Goal: Consume media (video, audio): Consume media (video, audio)

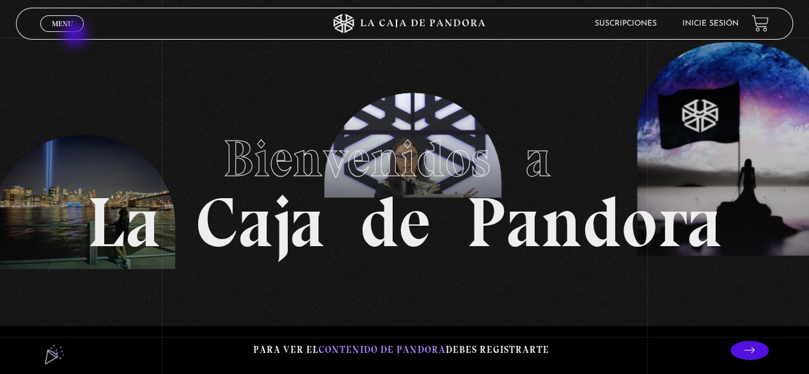
click at [29, 17] on header "Menu Cerrar Suscripciones Inicie sesión" at bounding box center [404, 24] width 776 height 32
click at [45, 28] on link "Menu Cerrar" at bounding box center [61, 23] width 43 height 17
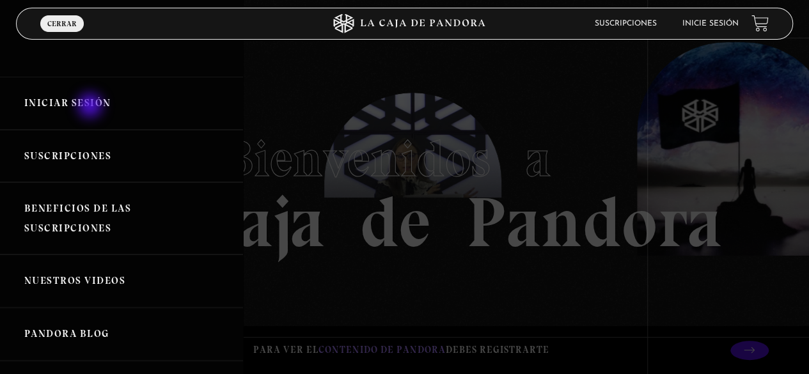
click at [92, 103] on link "Iniciar Sesión" at bounding box center [121, 103] width 243 height 53
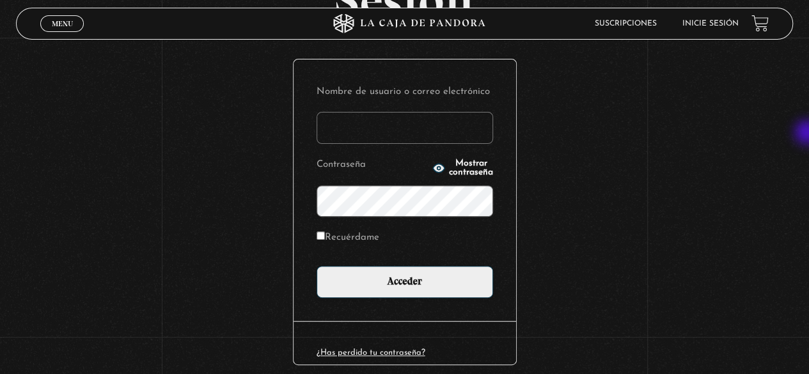
scroll to position [128, 0]
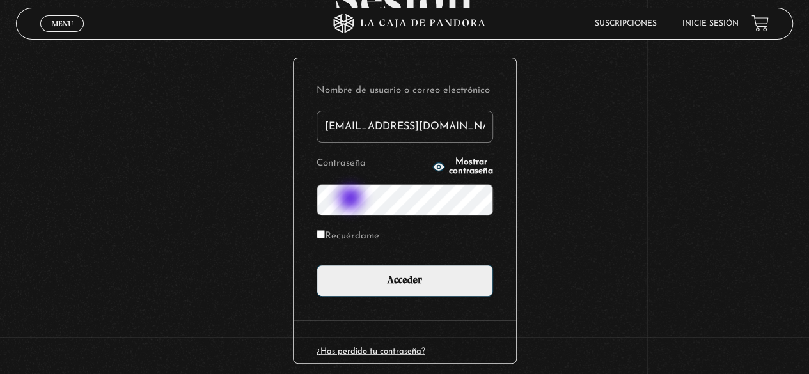
type input "mnazarethsolcer@gmail.com"
click at [335, 231] on label "Recuérdame" at bounding box center [347, 237] width 63 height 20
click at [325, 231] on input "Recuérdame" at bounding box center [320, 234] width 8 height 8
checkbox input "true"
click at [442, 173] on p "Contraseña Mostrar contraseña" at bounding box center [404, 184] width 176 height 61
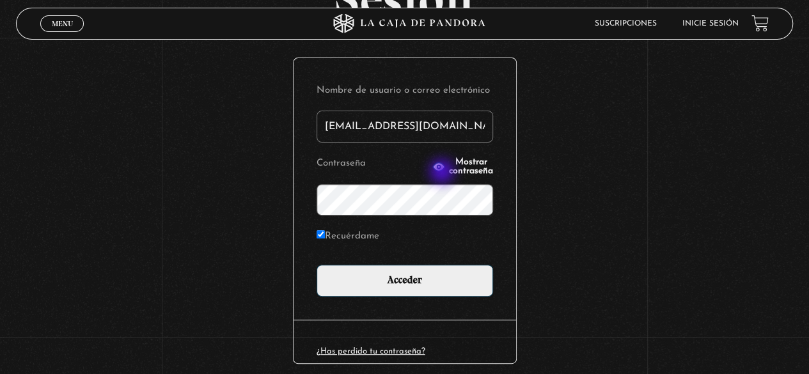
click at [449, 167] on span "Mostrar contraseña" at bounding box center [471, 167] width 44 height 18
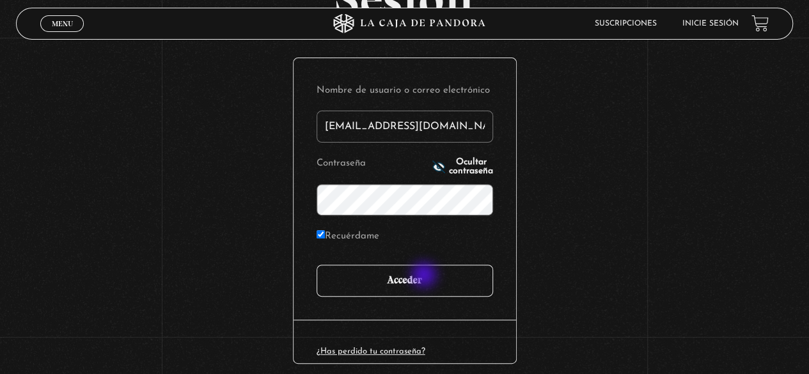
click at [425, 276] on input "Acceder" at bounding box center [404, 281] width 176 height 32
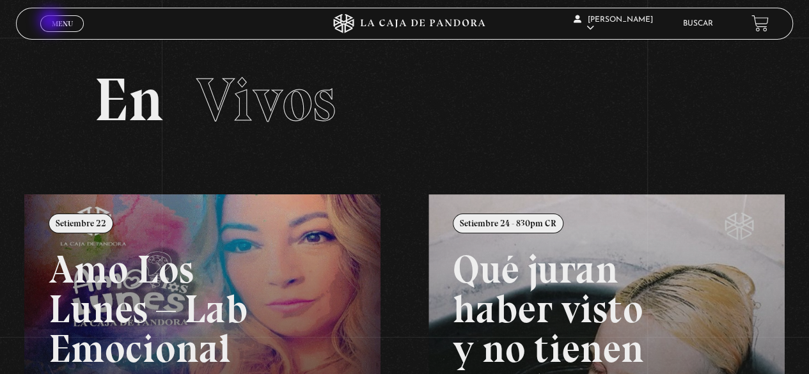
click at [52, 22] on span "Menu" at bounding box center [62, 24] width 21 height 8
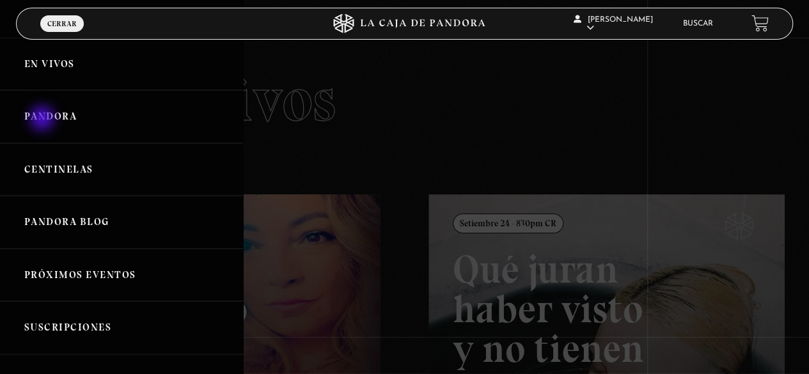
click at [45, 119] on link "Pandora" at bounding box center [121, 116] width 243 height 53
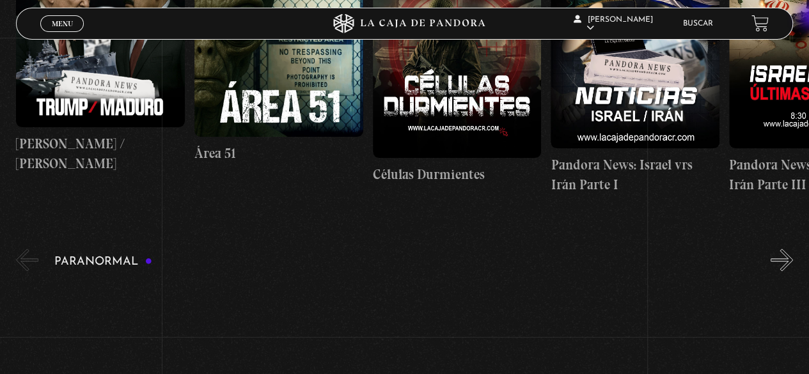
scroll to position [246, 0]
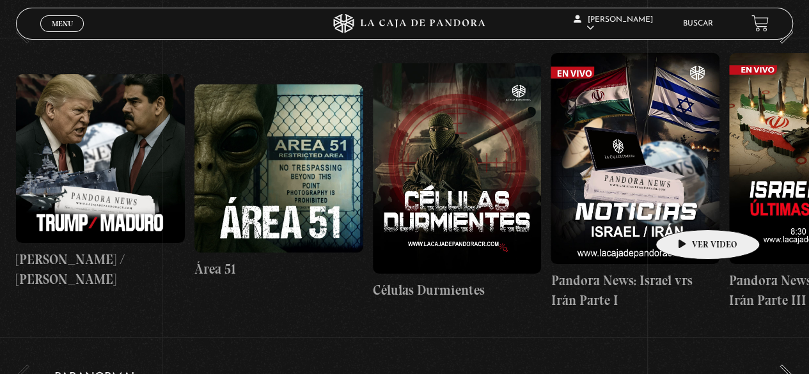
drag, startPoint x: 293, startPoint y: 198, endPoint x: 687, endPoint y: 210, distance: 394.7
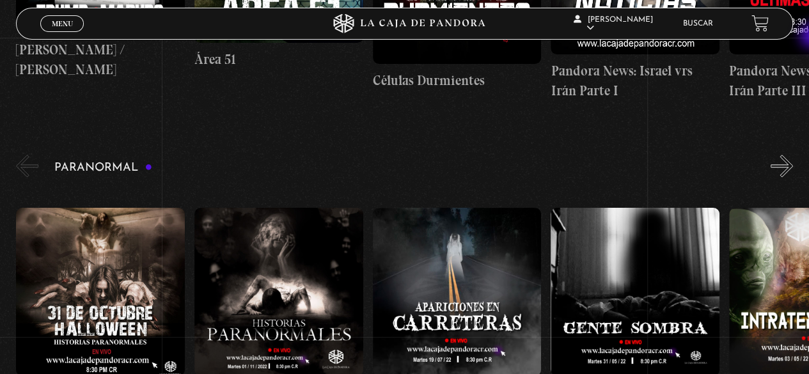
scroll to position [0, 0]
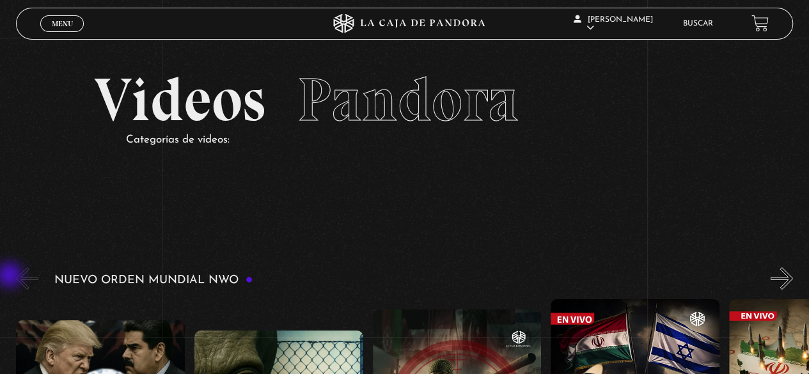
click at [19, 274] on button "«" at bounding box center [27, 278] width 22 height 22
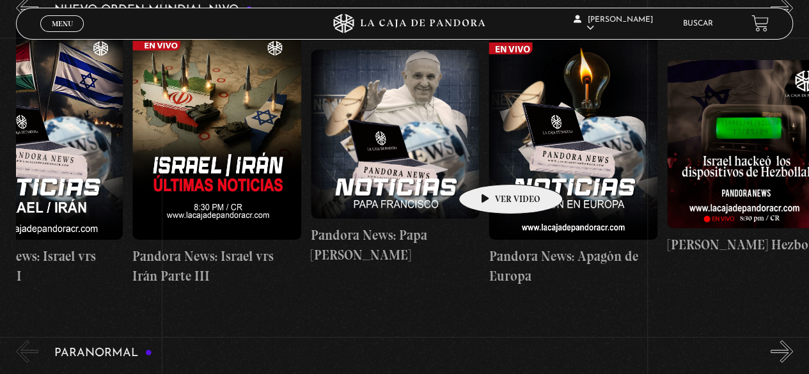
scroll to position [0, 606]
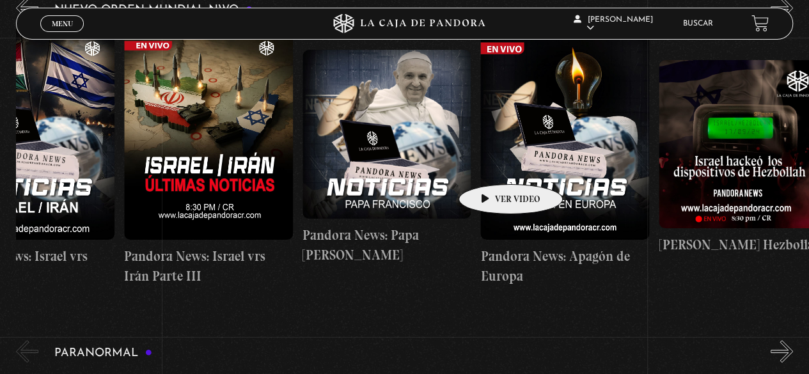
drag, startPoint x: 609, startPoint y: 126, endPoint x: 490, endPoint y: 161, distance: 124.0
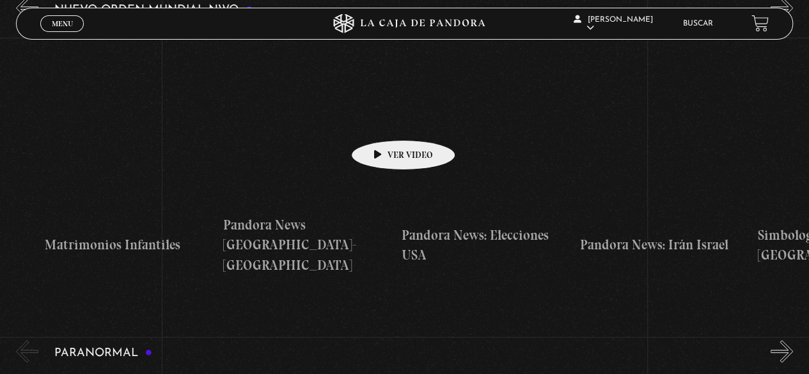
drag, startPoint x: 614, startPoint y: 112, endPoint x: 349, endPoint y: 121, distance: 264.8
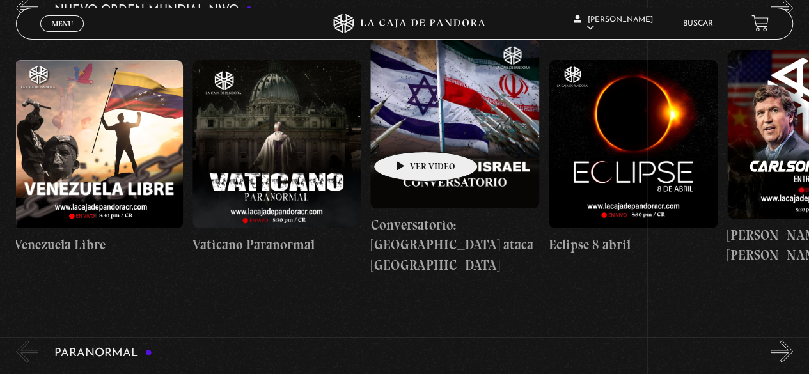
drag, startPoint x: 589, startPoint y: 115, endPoint x: 405, endPoint y: 132, distance: 184.9
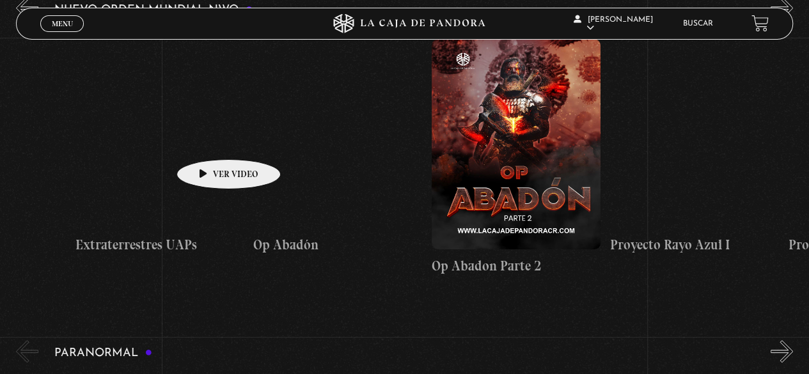
drag, startPoint x: 357, startPoint y: 137, endPoint x: 205, endPoint y: 140, distance: 152.2
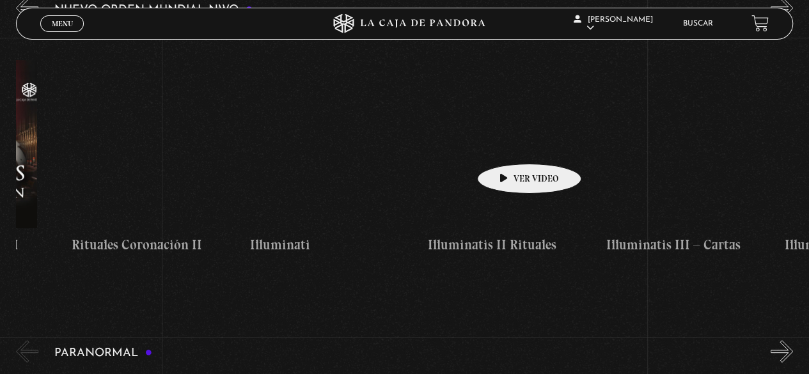
drag, startPoint x: 377, startPoint y: 158, endPoint x: 230, endPoint y: 144, distance: 147.7
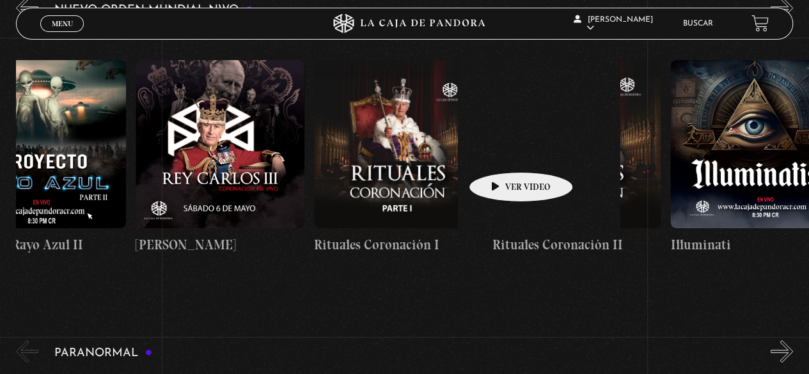
drag, startPoint x: 354, startPoint y: 132, endPoint x: 501, endPoint y: 153, distance: 149.2
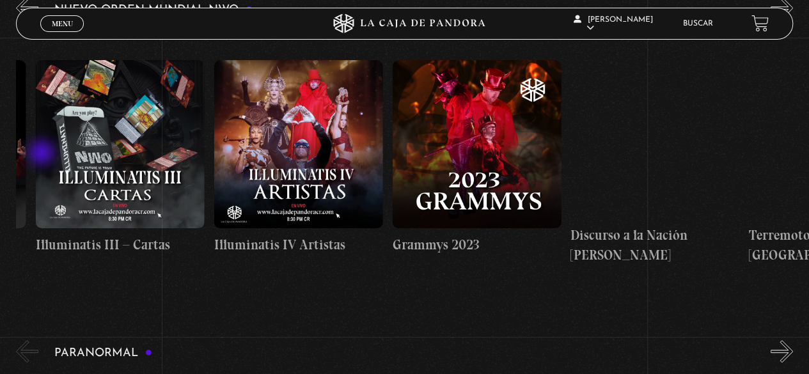
drag, startPoint x: 245, startPoint y: 134, endPoint x: 4, endPoint y: 158, distance: 242.2
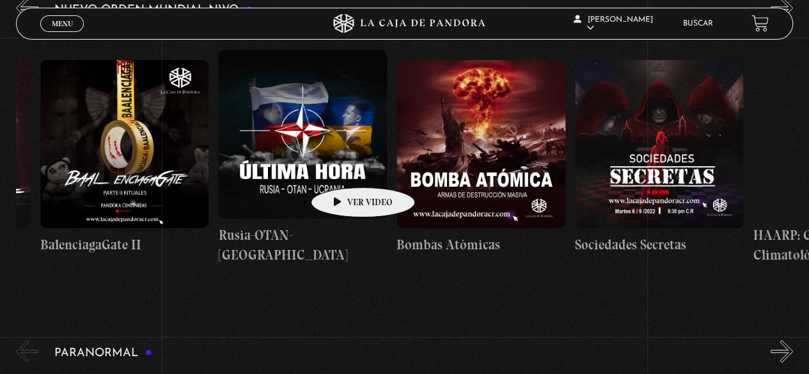
drag, startPoint x: 320, startPoint y: 171, endPoint x: 91, endPoint y: 182, distance: 229.8
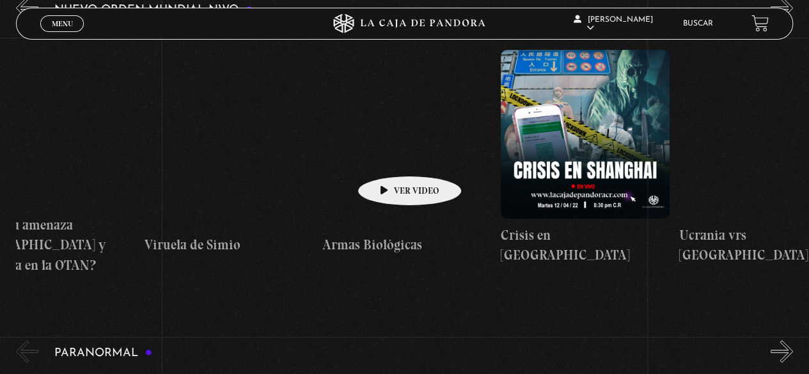
drag, startPoint x: 381, startPoint y: 159, endPoint x: 109, endPoint y: 171, distance: 272.6
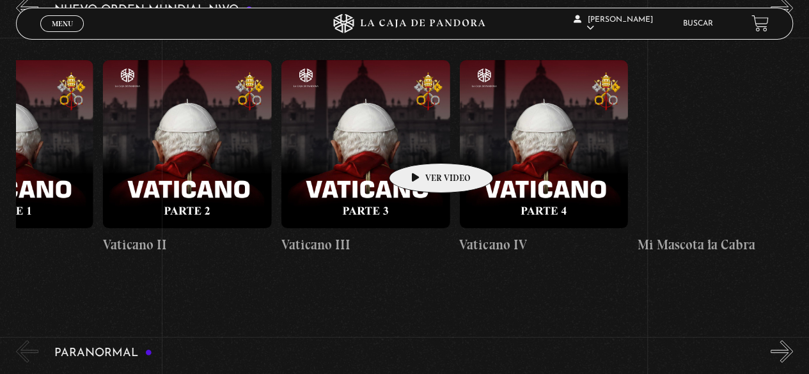
drag, startPoint x: 422, startPoint y: 144, endPoint x: 18, endPoint y: 157, distance: 404.3
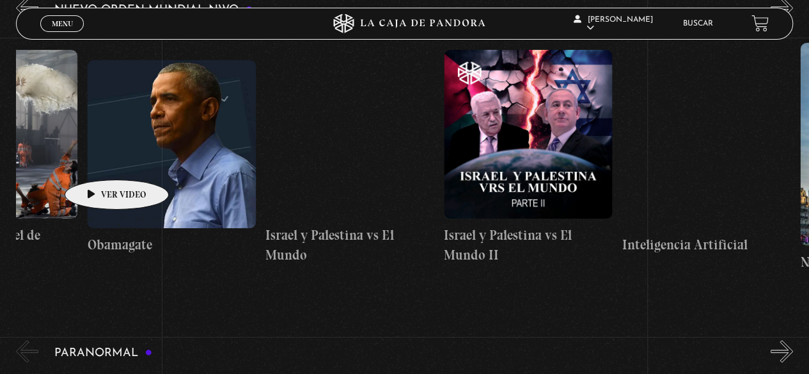
drag, startPoint x: 378, startPoint y: 149, endPoint x: 95, endPoint y: 160, distance: 283.5
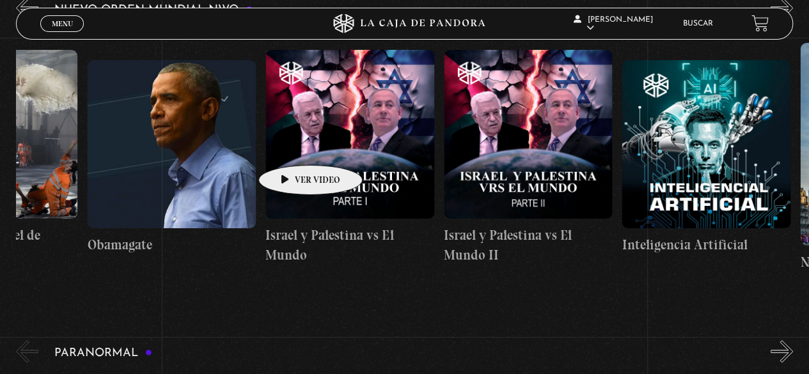
scroll to position [0, 13450]
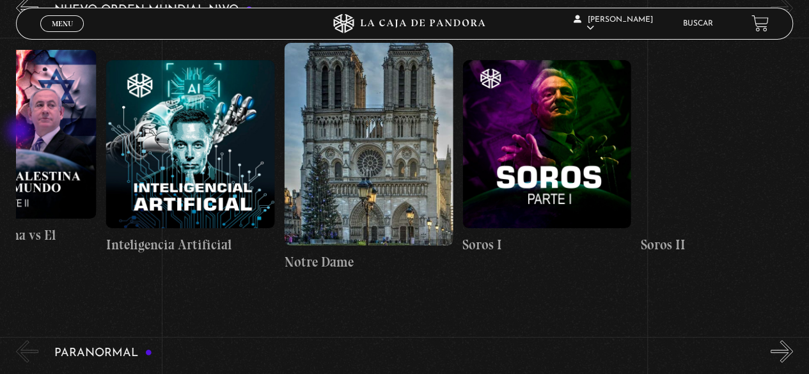
drag, startPoint x: 198, startPoint y: 143, endPoint x: 15, endPoint y: 134, distance: 183.7
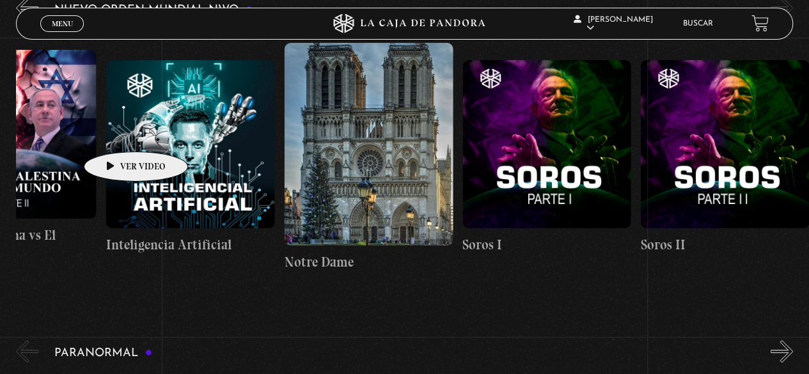
drag, startPoint x: 307, startPoint y: 131, endPoint x: 106, endPoint y: 136, distance: 200.8
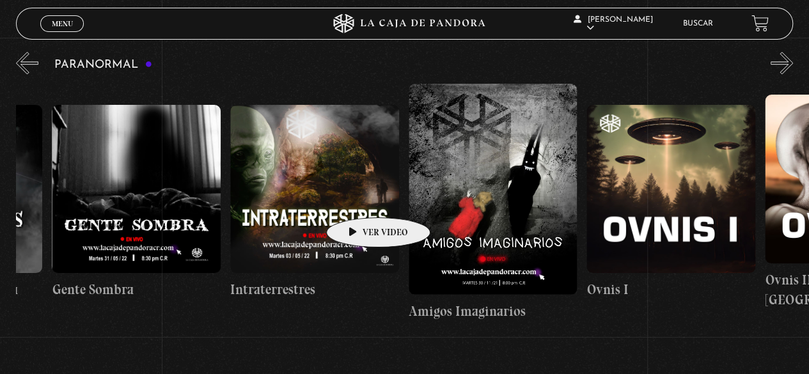
scroll to position [0, 544]
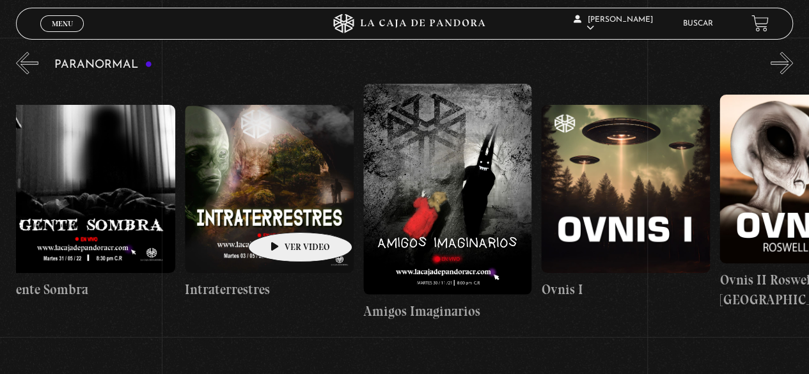
drag, startPoint x: 389, startPoint y: 191, endPoint x: 280, endPoint y: 213, distance: 110.8
click at [280, 213] on div "31 Octubre Halloween Historias Paranormales Apariciones en Carretera Gente Somb…" at bounding box center [452, 202] width 1960 height 237
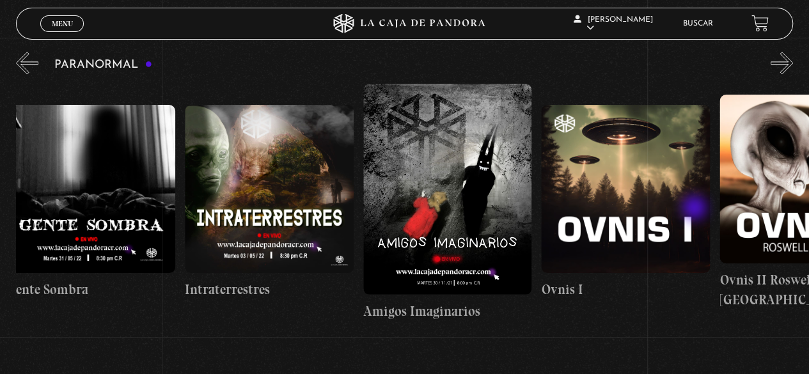
scroll to position [0, 1157]
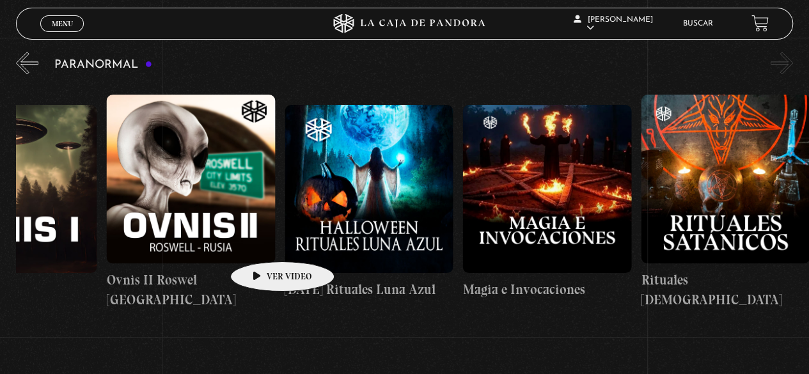
drag, startPoint x: 694, startPoint y: 210, endPoint x: 262, endPoint y: 242, distance: 433.4
drag, startPoint x: 504, startPoint y: 228, endPoint x: 248, endPoint y: 251, distance: 257.4
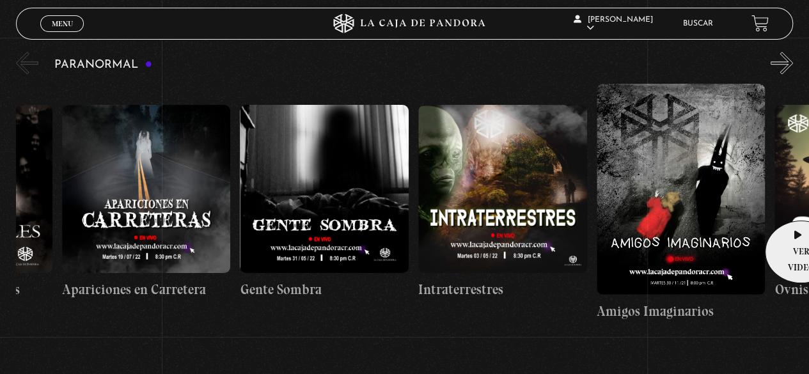
scroll to position [0, 0]
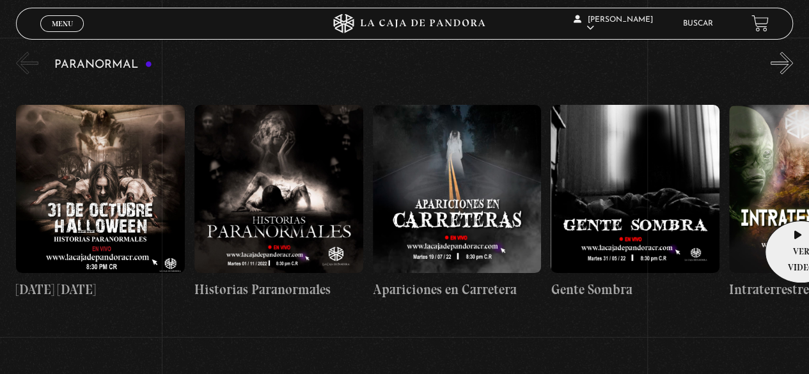
drag, startPoint x: 629, startPoint y: 260, endPoint x: 818, endPoint y: 203, distance: 197.2
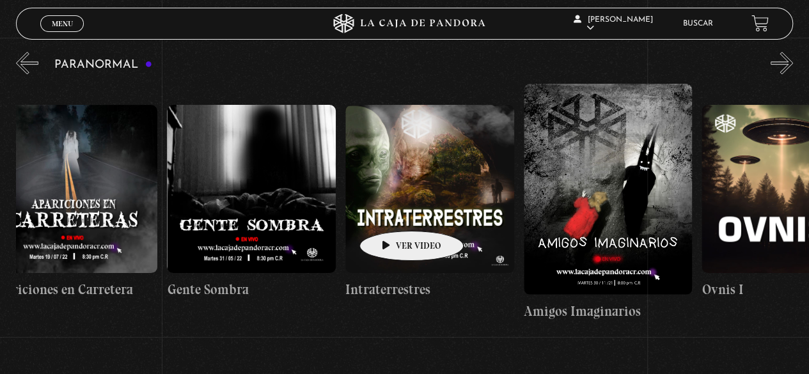
scroll to position [0, 398]
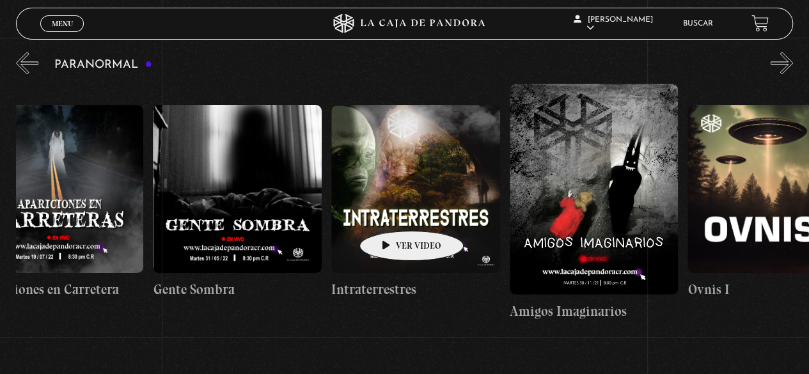
drag, startPoint x: 254, startPoint y: 204, endPoint x: 391, endPoint y: 212, distance: 137.7
click at [391, 212] on div "31 Octubre Halloween Historias Paranormales Apariciones en Carretera Gente Somb…" at bounding box center [598, 202] width 1960 height 237
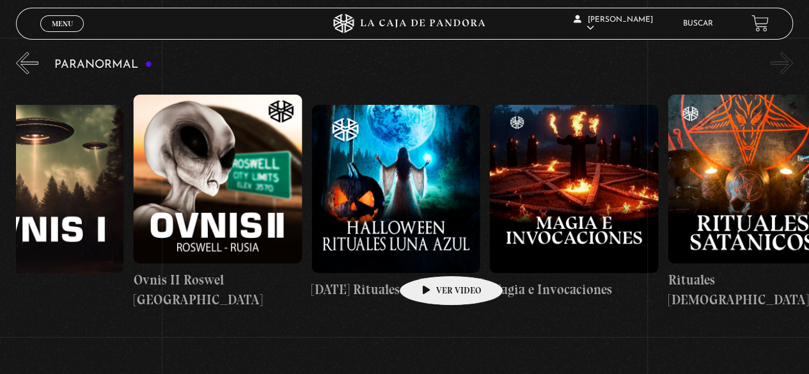
scroll to position [0, 1157]
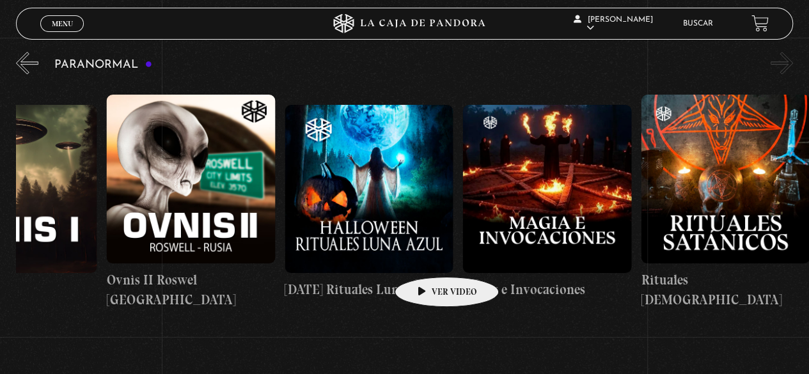
drag, startPoint x: 583, startPoint y: 219, endPoint x: 426, endPoint y: 258, distance: 161.9
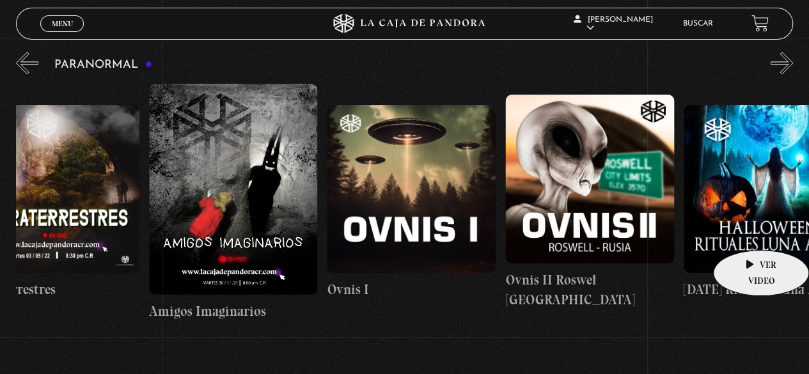
scroll to position [0, 276]
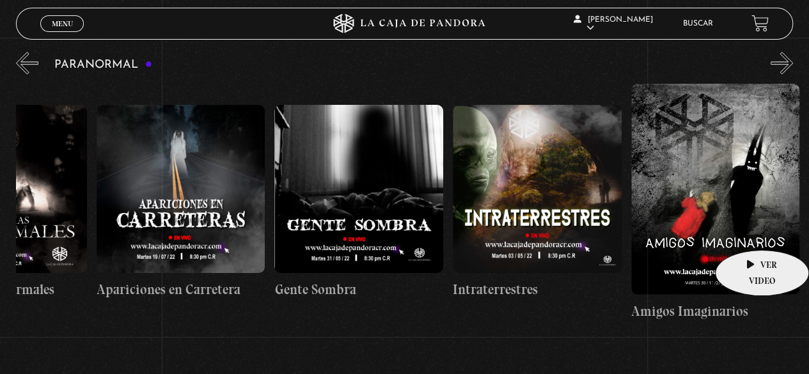
drag, startPoint x: 621, startPoint y: 228, endPoint x: 747, endPoint y: 231, distance: 125.3
click at [747, 231] on div "31 Octubre Halloween Historias Paranormales Apariciones en Carretera Gente Somb…" at bounding box center [720, 202] width 1960 height 237
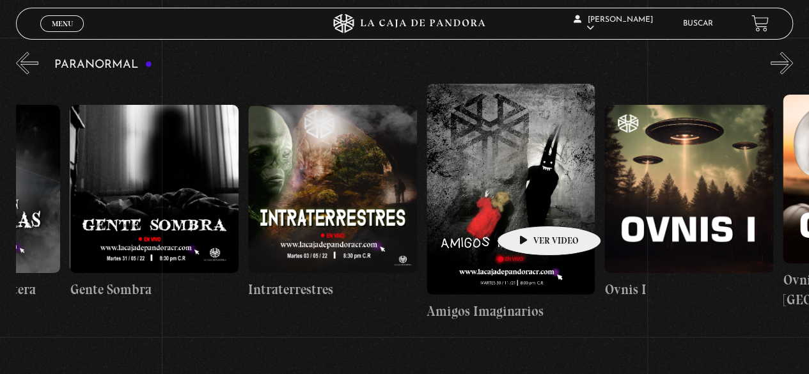
scroll to position [0, 526]
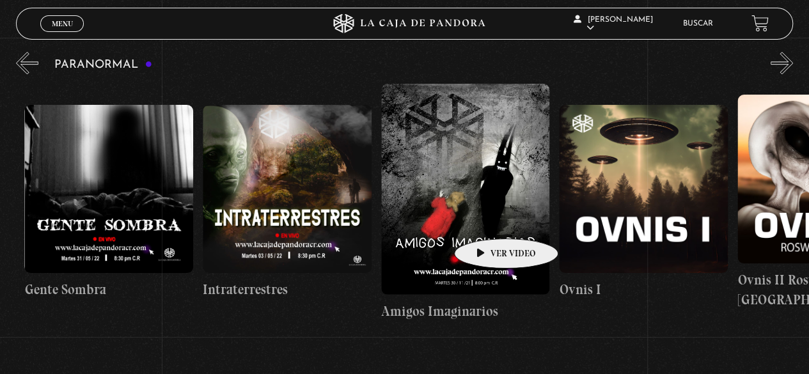
drag, startPoint x: 536, startPoint y: 199, endPoint x: 486, endPoint y: 219, distance: 53.7
click at [486, 219] on div "31 Octubre Halloween Historias Paranormales Apariciones en Carretera Gente Somb…" at bounding box center [470, 202] width 1960 height 237
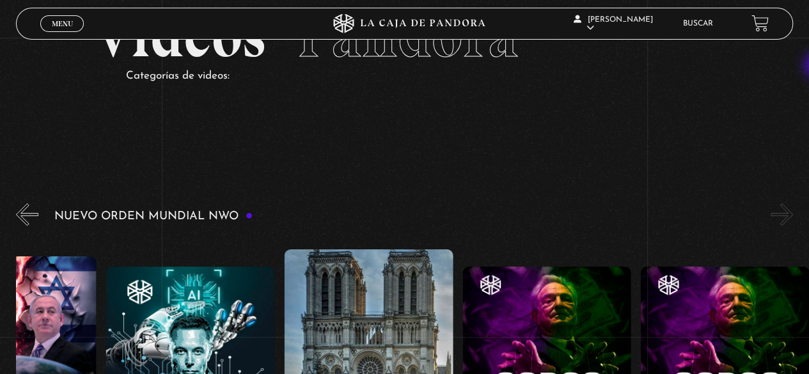
scroll to position [0, 0]
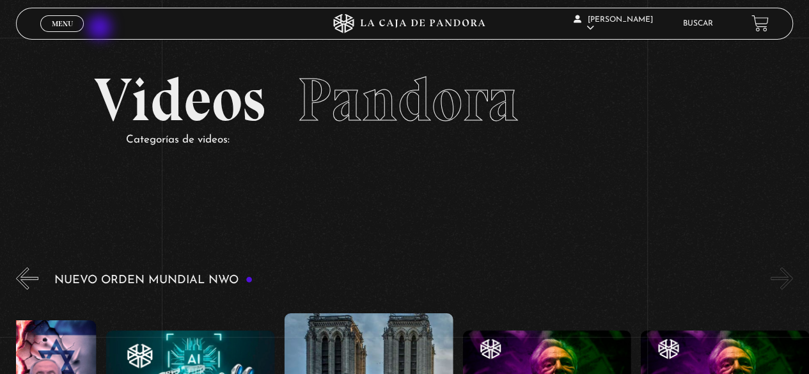
click at [75, 33] on div "Menu Cerrar" at bounding box center [161, 23] width 243 height 31
click at [75, 27] on link "Menu Cerrar" at bounding box center [61, 23] width 43 height 17
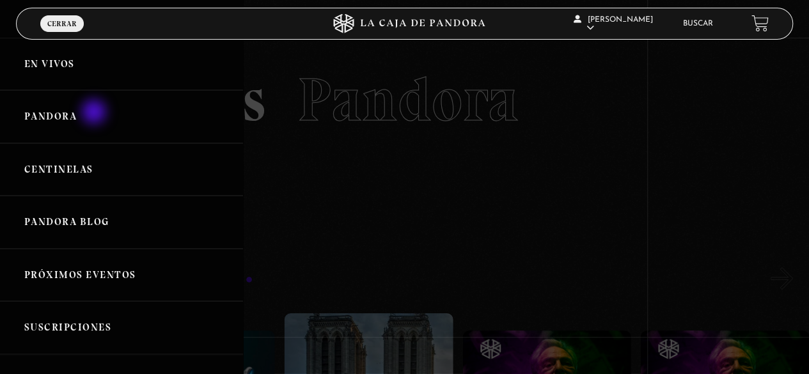
click at [87, 118] on link "Pandora" at bounding box center [121, 116] width 243 height 53
click at [65, 120] on link "Pandora" at bounding box center [121, 116] width 243 height 53
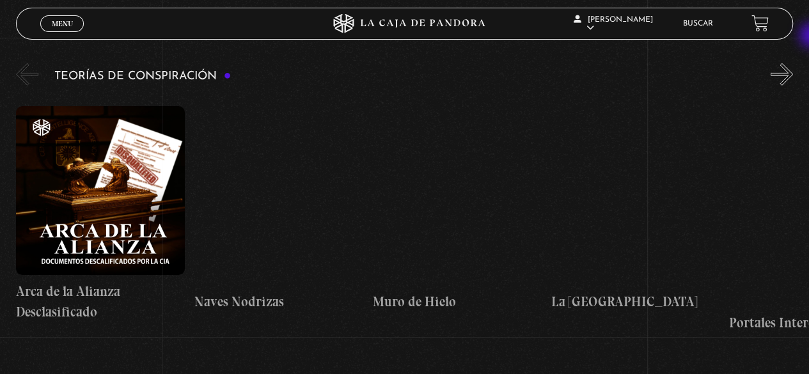
scroll to position [1869, 0]
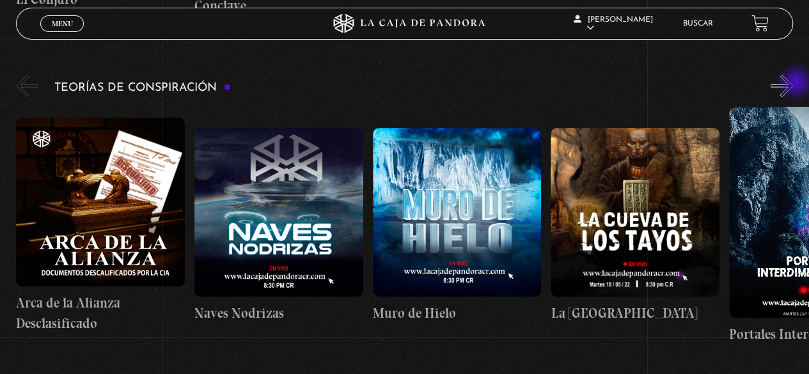
click at [793, 84] on button "»" at bounding box center [781, 86] width 22 height 22
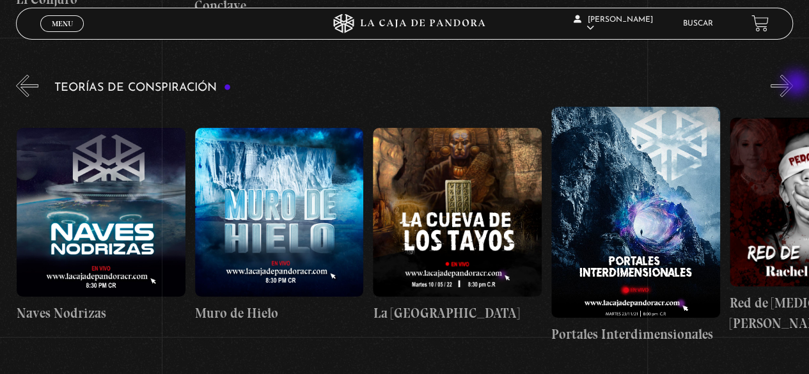
click at [793, 84] on button "»" at bounding box center [781, 86] width 22 height 22
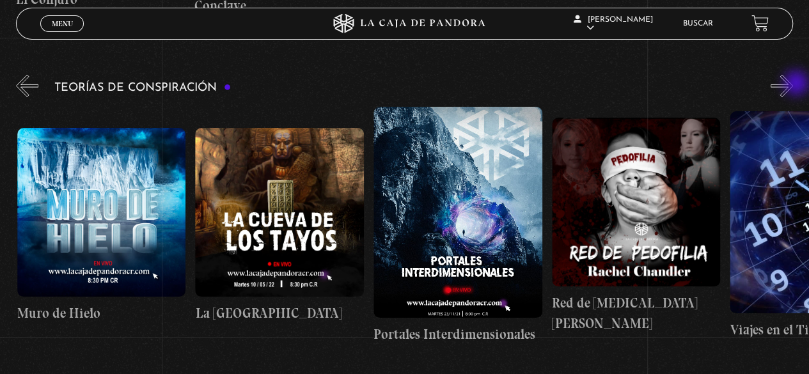
click at [793, 84] on button "»" at bounding box center [781, 86] width 22 height 22
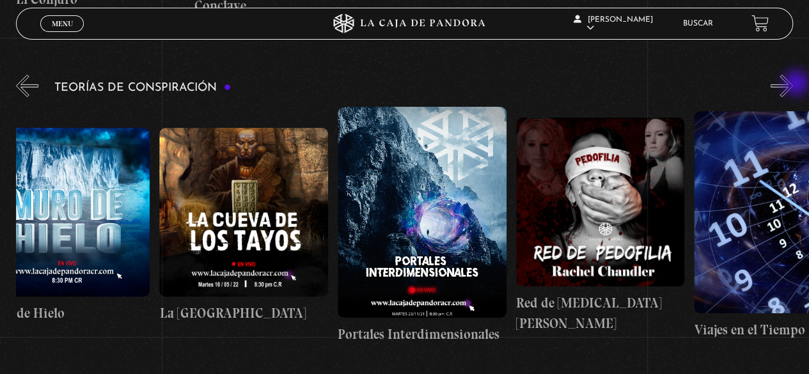
scroll to position [0, 445]
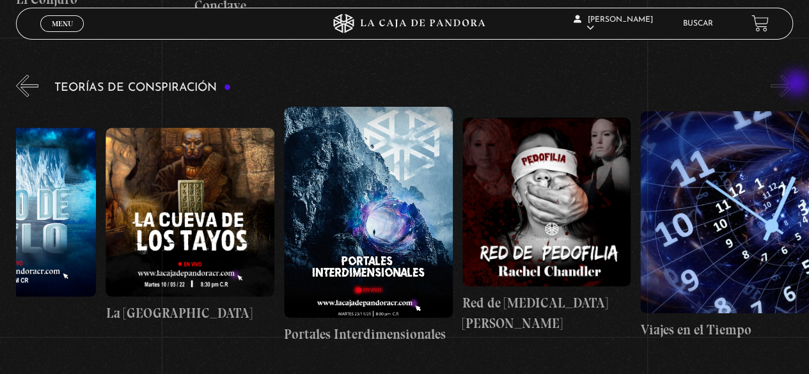
click at [793, 84] on button "»" at bounding box center [781, 86] width 22 height 22
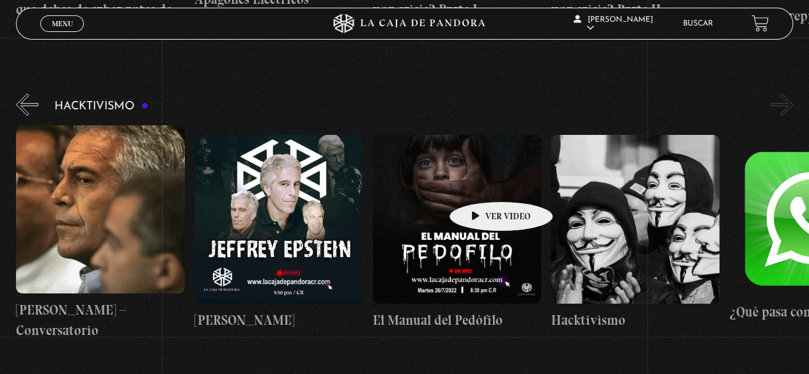
scroll to position [0, 88]
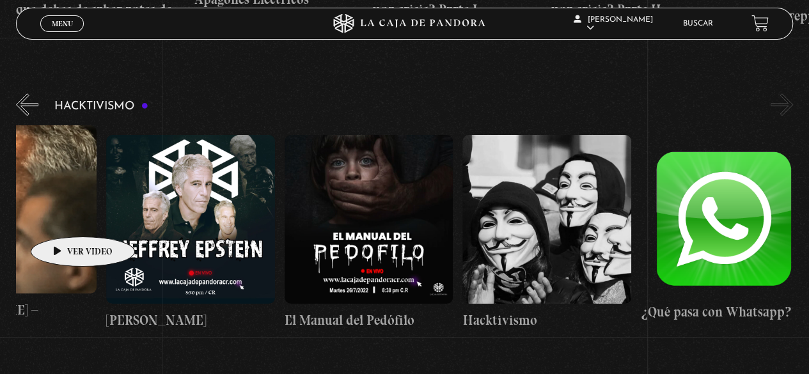
drag, startPoint x: 439, startPoint y: 187, endPoint x: 59, endPoint y: 217, distance: 381.6
click at [59, 217] on div "Jeffrey Epstein – Conversatorio Jeffrey Epstein El Manual del Pedófilo Hacktivi…" at bounding box center [373, 232] width 891 height 215
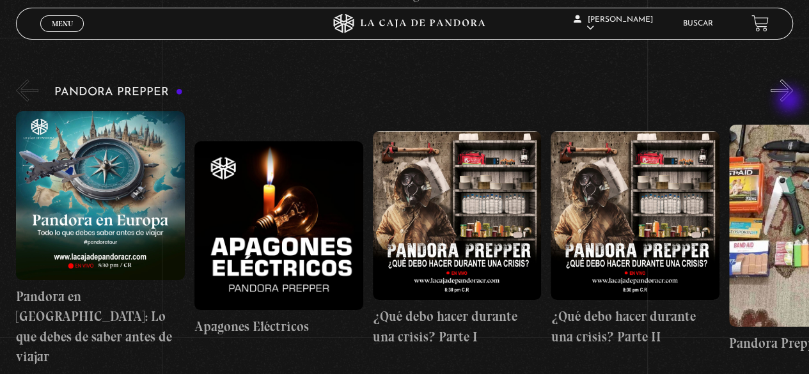
click at [786, 81] on button "»" at bounding box center [781, 90] width 22 height 22
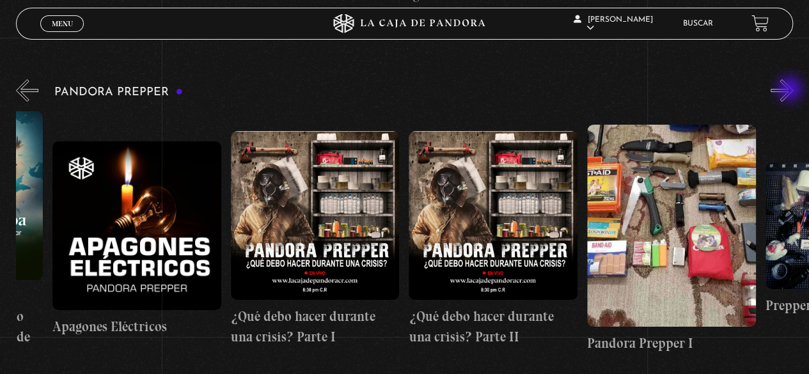
click at [791, 91] on button "»" at bounding box center [781, 90] width 22 height 22
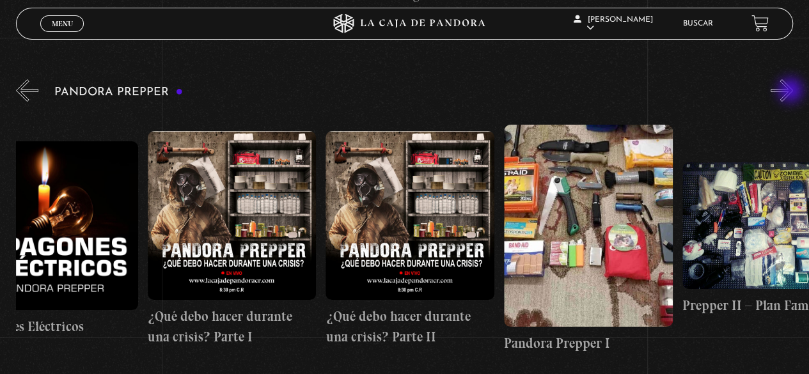
click at [791, 91] on button "»" at bounding box center [781, 90] width 22 height 22
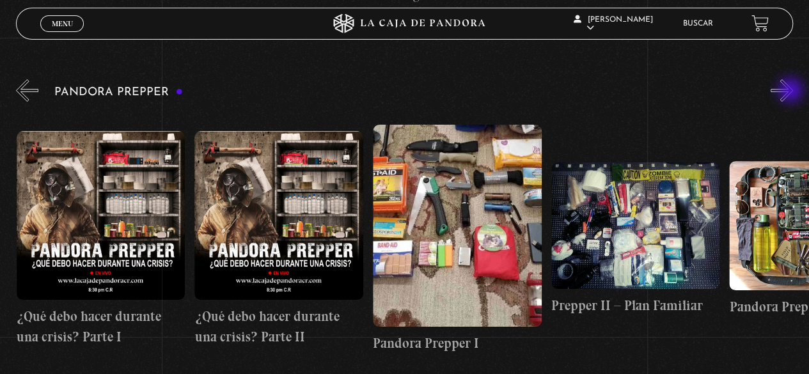
click at [791, 91] on button "»" at bounding box center [781, 90] width 22 height 22
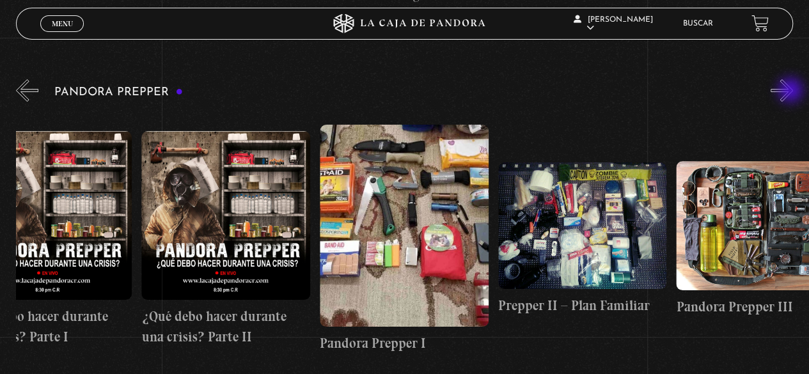
click at [791, 91] on button "»" at bounding box center [781, 90] width 22 height 22
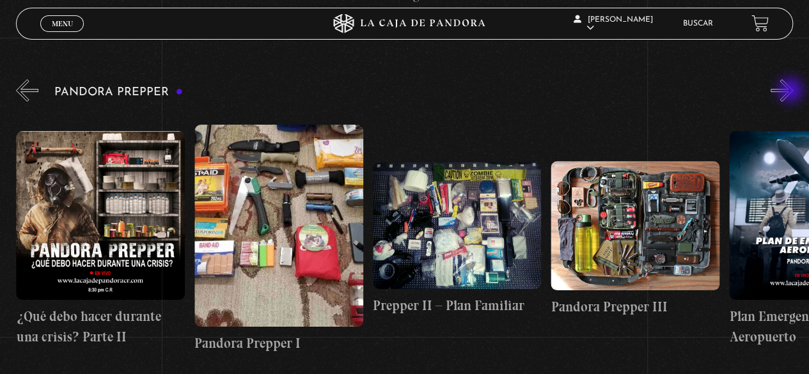
click at [791, 91] on button "»" at bounding box center [781, 90] width 22 height 22
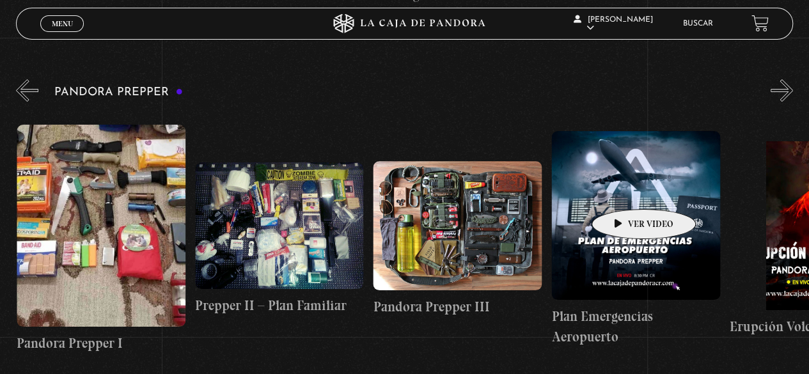
scroll to position [0, 712]
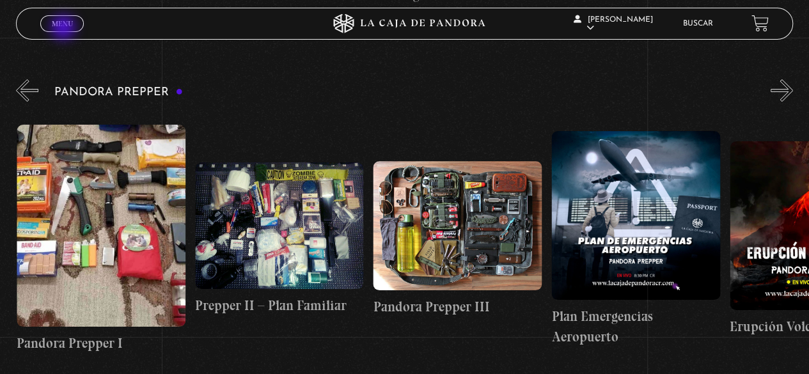
click at [65, 29] on link "Menu Cerrar" at bounding box center [61, 23] width 43 height 17
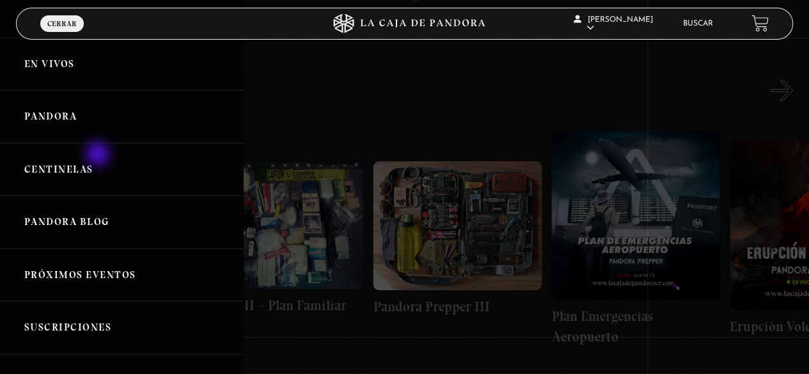
click at [86, 165] on link "Centinelas" at bounding box center [121, 169] width 243 height 53
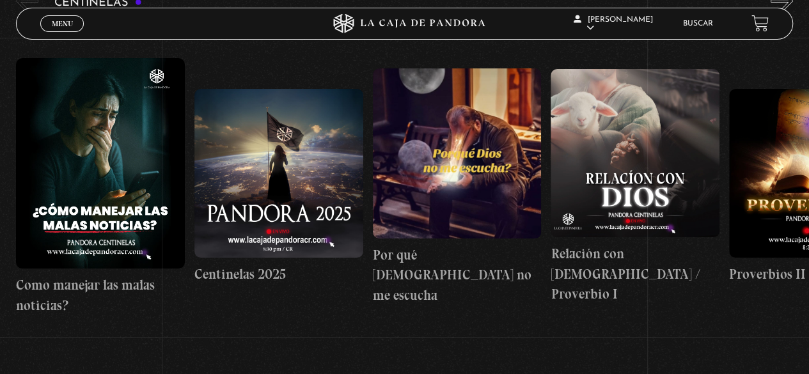
scroll to position [153, 0]
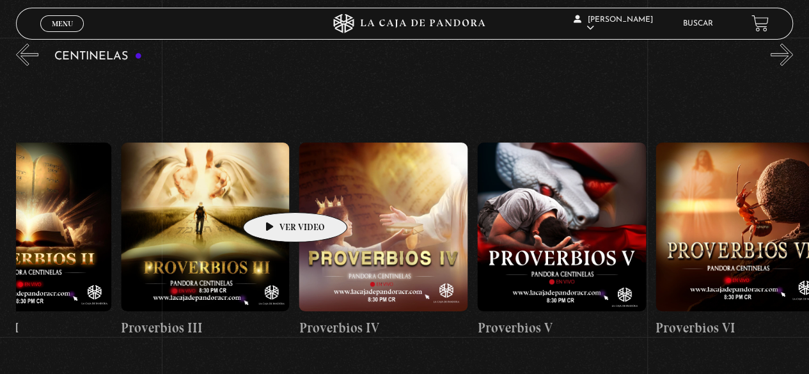
drag, startPoint x: 431, startPoint y: 173, endPoint x: 275, endPoint y: 193, distance: 157.3
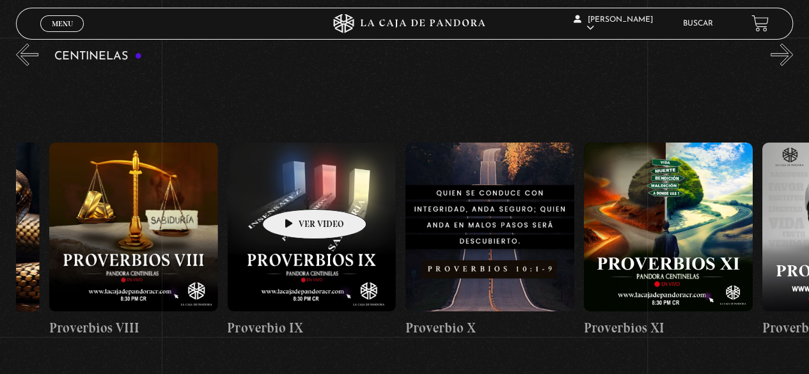
drag, startPoint x: 486, startPoint y: 185, endPoint x: 294, endPoint y: 190, distance: 191.9
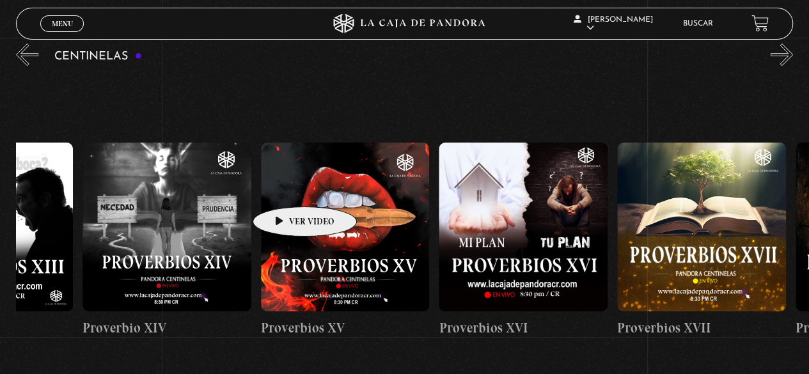
drag, startPoint x: 491, startPoint y: 186, endPoint x: 293, endPoint y: 175, distance: 198.5
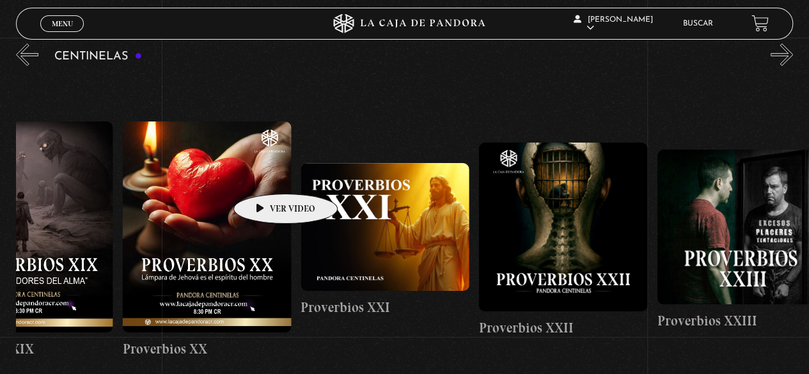
drag, startPoint x: 345, startPoint y: 170, endPoint x: 265, endPoint y: 175, distance: 80.7
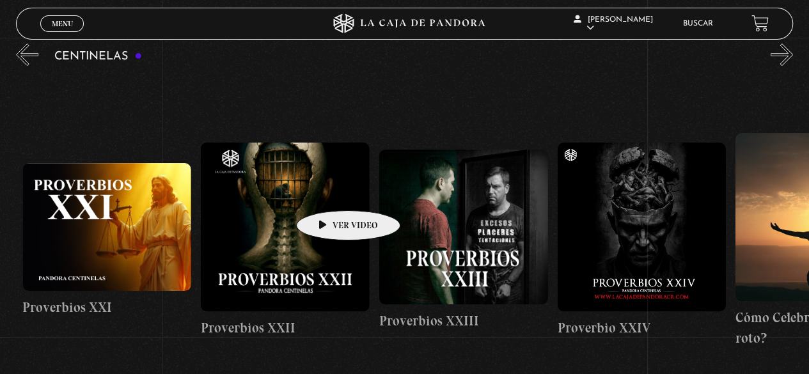
drag, startPoint x: 383, startPoint y: 175, endPoint x: 328, endPoint y: 191, distance: 57.3
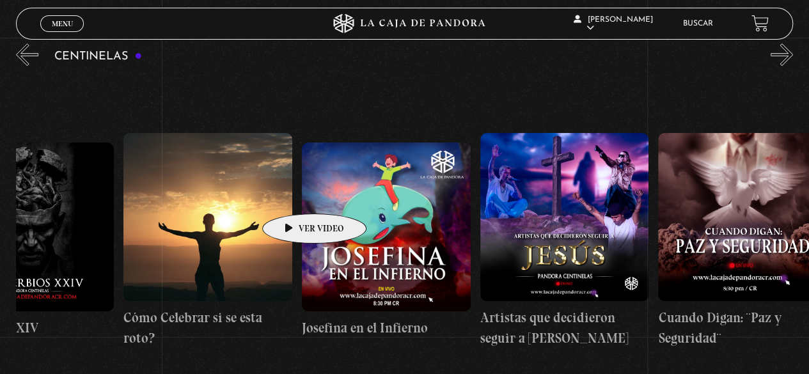
drag, startPoint x: 385, startPoint y: 186, endPoint x: 293, endPoint y: 195, distance: 91.9
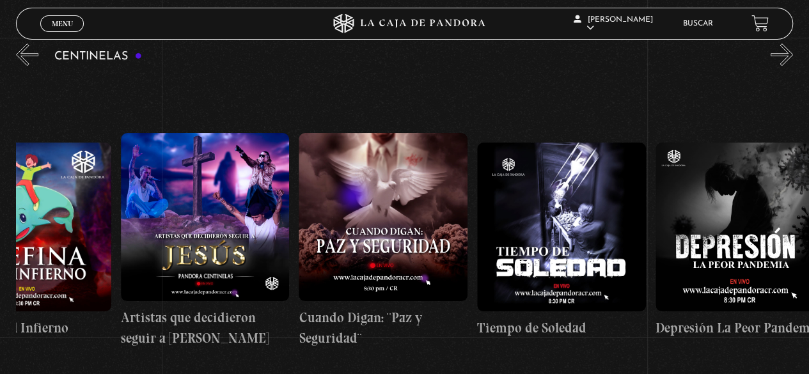
scroll to position [0, 5239]
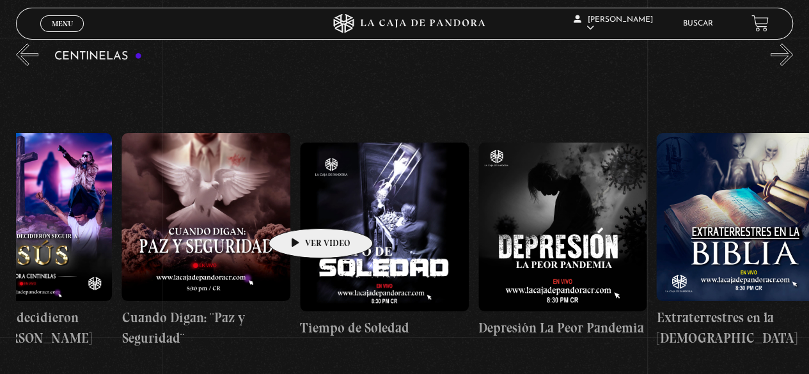
drag, startPoint x: 401, startPoint y: 191, endPoint x: 300, endPoint y: 209, distance: 102.7
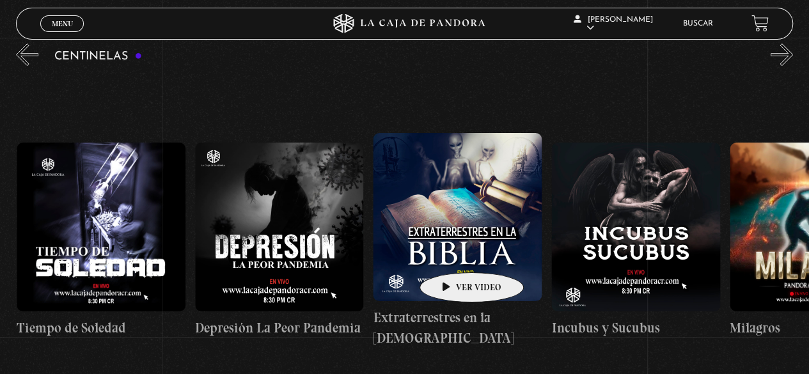
scroll to position [0, 5548]
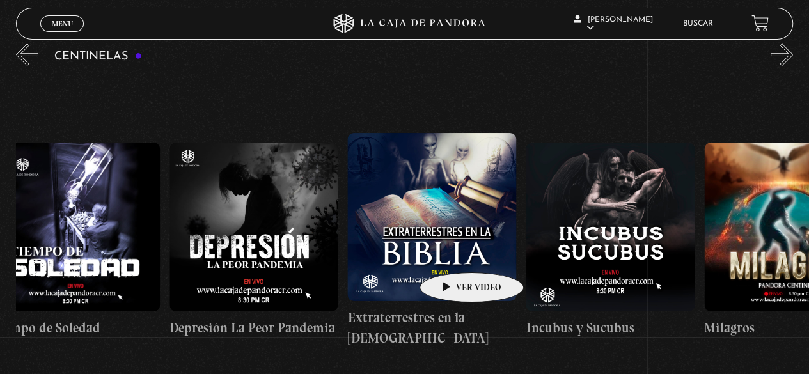
drag, startPoint x: 513, startPoint y: 218, endPoint x: 451, endPoint y: 253, distance: 70.7
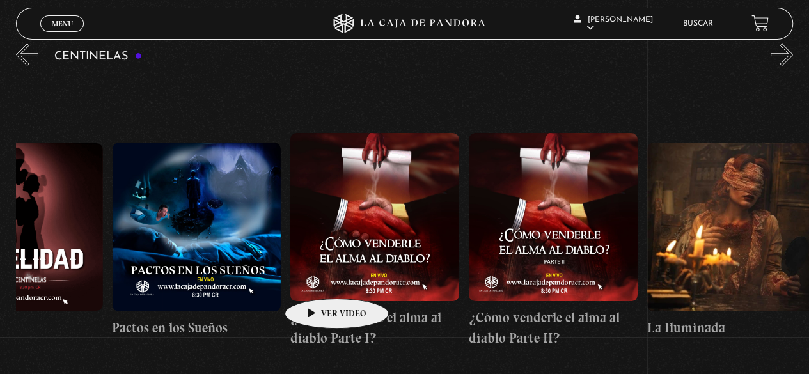
drag, startPoint x: 575, startPoint y: 242, endPoint x: 316, endPoint y: 279, distance: 261.7
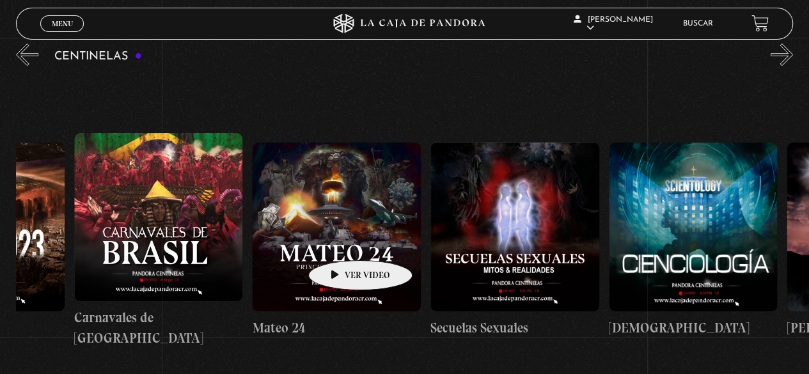
drag, startPoint x: 561, startPoint y: 203, endPoint x: 339, endPoint y: 241, distance: 225.1
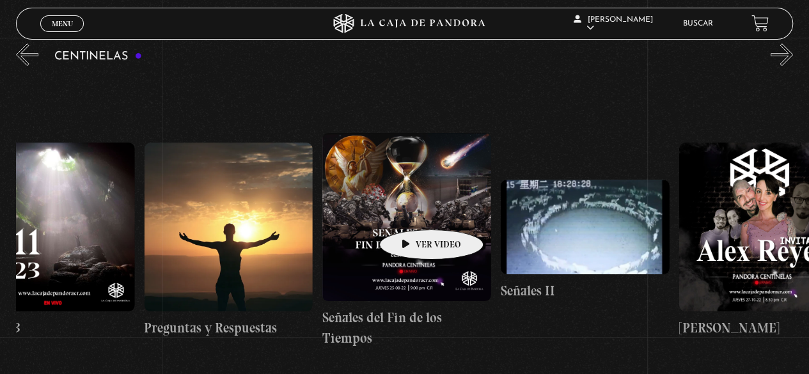
scroll to position [0, 9176]
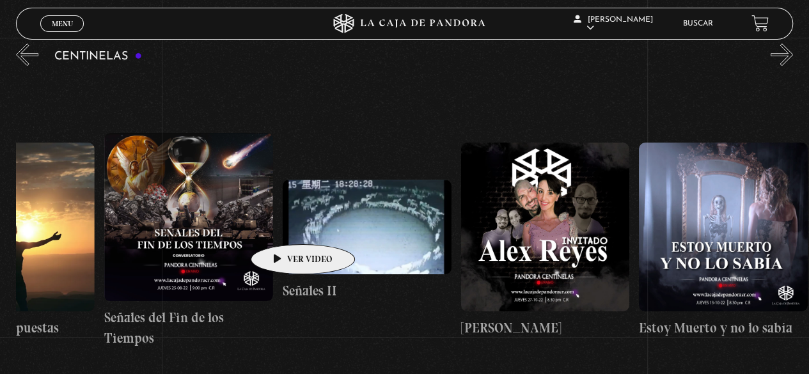
drag, startPoint x: 524, startPoint y: 205, endPoint x: 283, endPoint y: 225, distance: 242.5
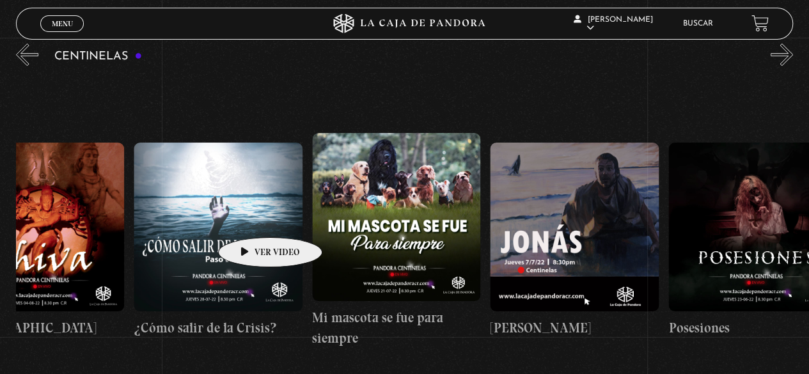
drag, startPoint x: 460, startPoint y: 183, endPoint x: 214, endPoint y: 222, distance: 249.3
click at [215, 221] on div "Como manejar las malas noticias? Centinelas 2025 Por qué Dios no me escucha Rel…" at bounding box center [44, 240] width 20844 height 331
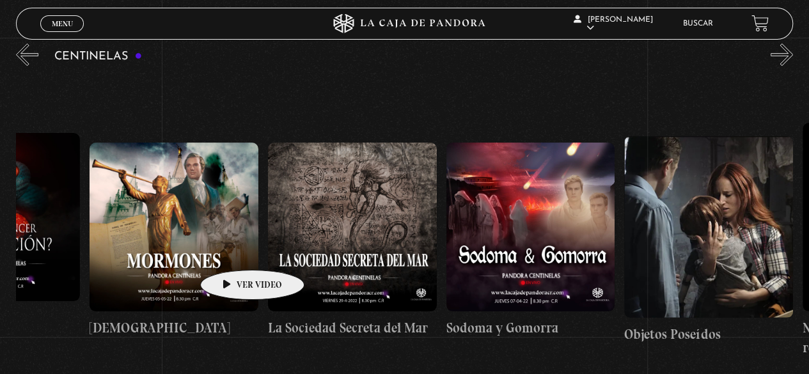
drag, startPoint x: 387, startPoint y: 228, endPoint x: 109, endPoint y: 261, distance: 280.1
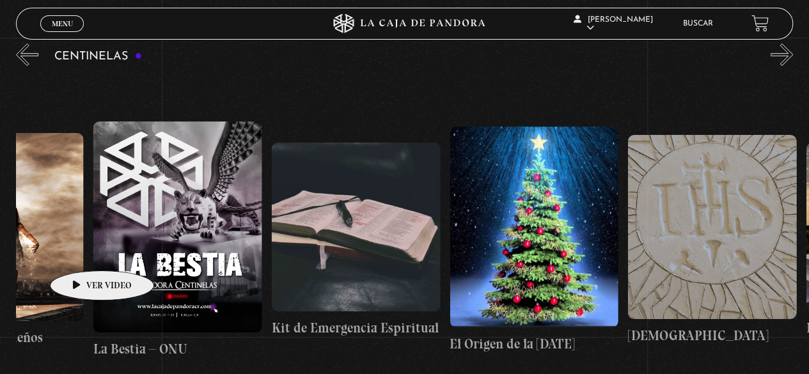
drag, startPoint x: 357, startPoint y: 233, endPoint x: 37, endPoint y: 255, distance: 320.4
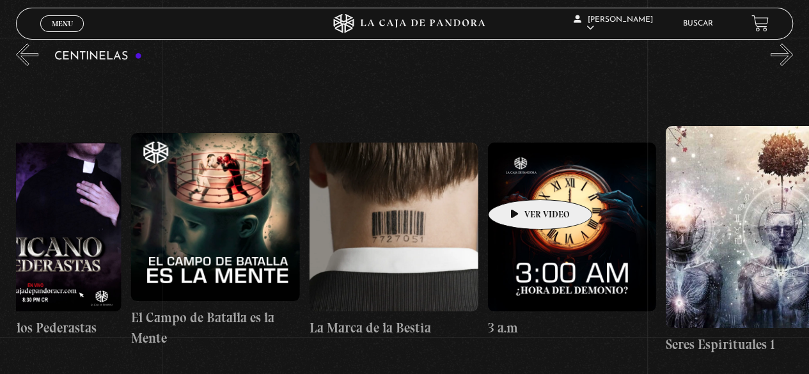
drag, startPoint x: 503, startPoint y: 186, endPoint x: 33, endPoint y: 202, distance: 469.5
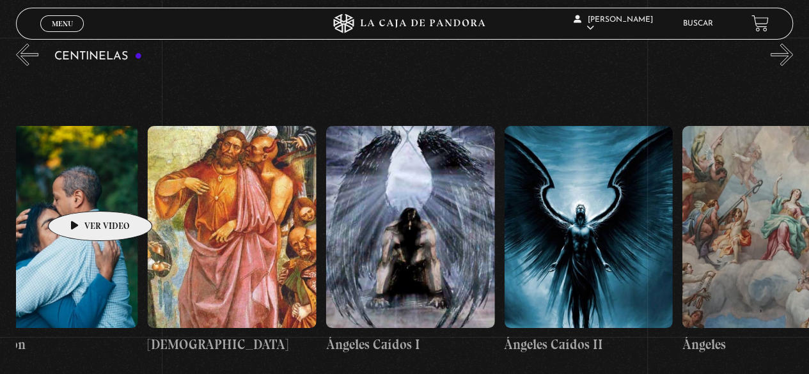
drag, startPoint x: 534, startPoint y: 160, endPoint x: 75, endPoint y: 192, distance: 460.8
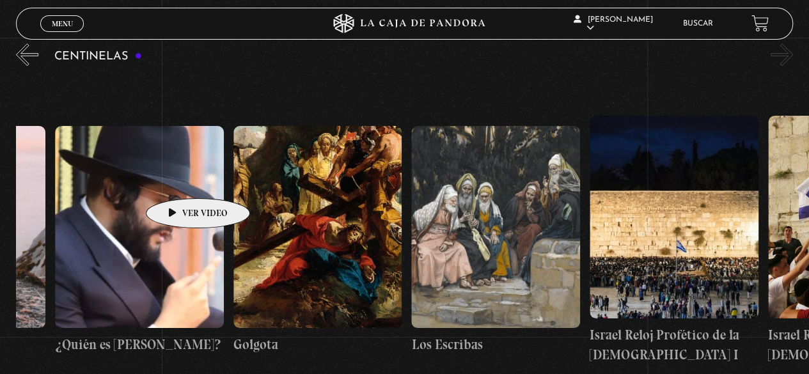
scroll to position [0, 20042]
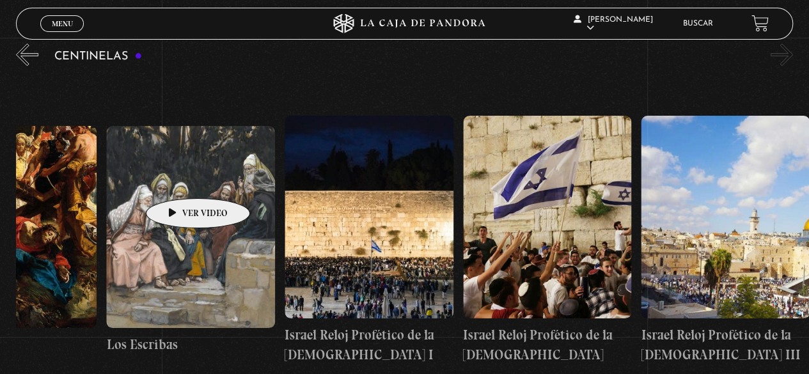
drag, startPoint x: 537, startPoint y: 164, endPoint x: 156, endPoint y: 170, distance: 381.1
drag, startPoint x: 582, startPoint y: 166, endPoint x: 196, endPoint y: 169, distance: 386.2
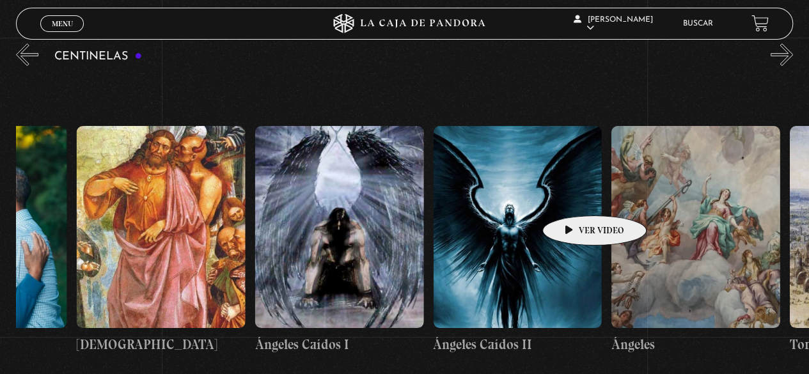
drag, startPoint x: 372, startPoint y: 141, endPoint x: 540, endPoint y: 316, distance: 242.8
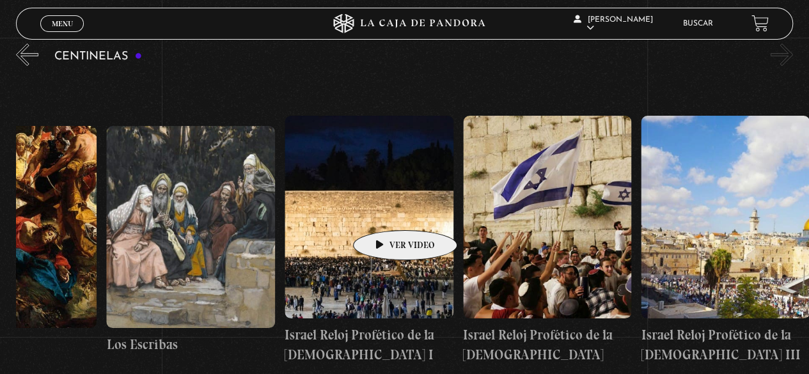
drag, startPoint x: 714, startPoint y: 246, endPoint x: 258, endPoint y: 219, distance: 456.6
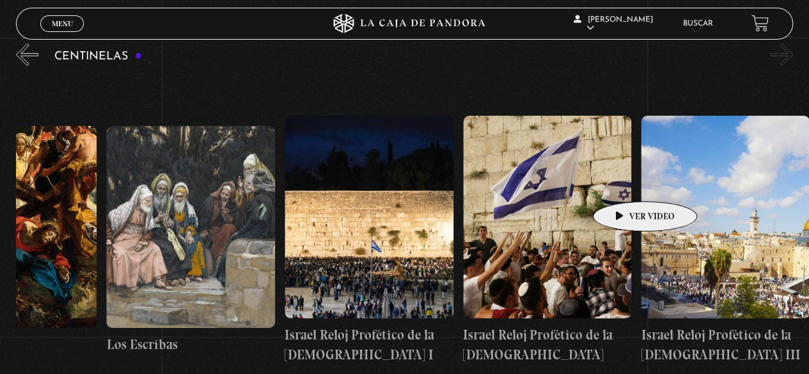
drag, startPoint x: 610, startPoint y: 184, endPoint x: 170, endPoint y: 171, distance: 440.1
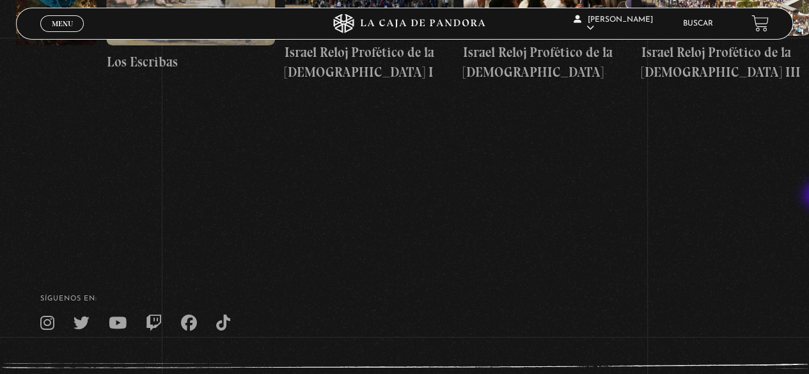
scroll to position [0, 0]
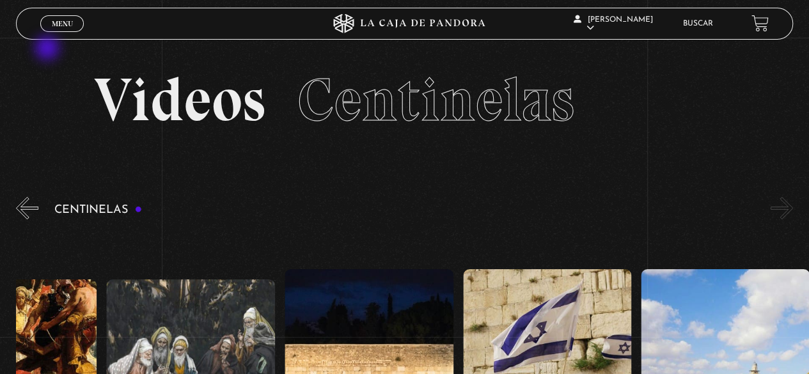
click at [58, 38] on div "Menu Cerrar" at bounding box center [161, 23] width 243 height 31
click at [25, 213] on button "«" at bounding box center [27, 208] width 22 height 22
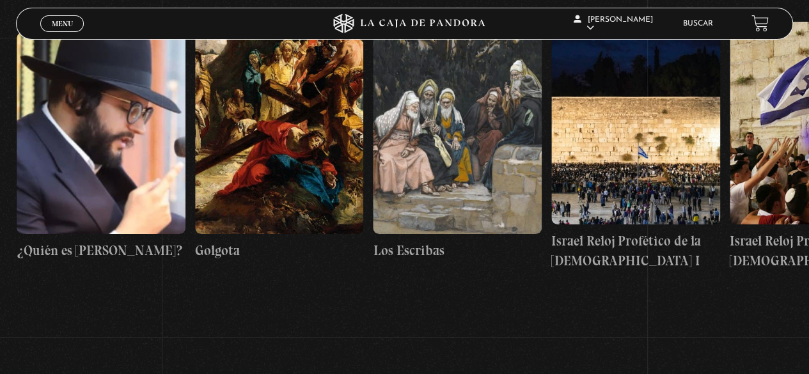
scroll to position [248, 0]
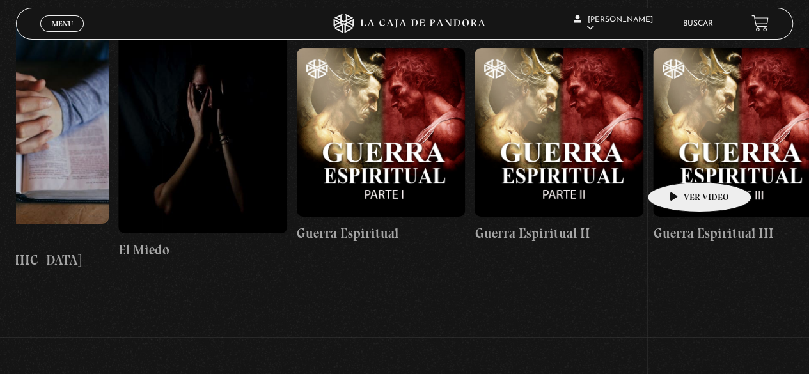
drag, startPoint x: 143, startPoint y: 72, endPoint x: 717, endPoint y: 172, distance: 582.7
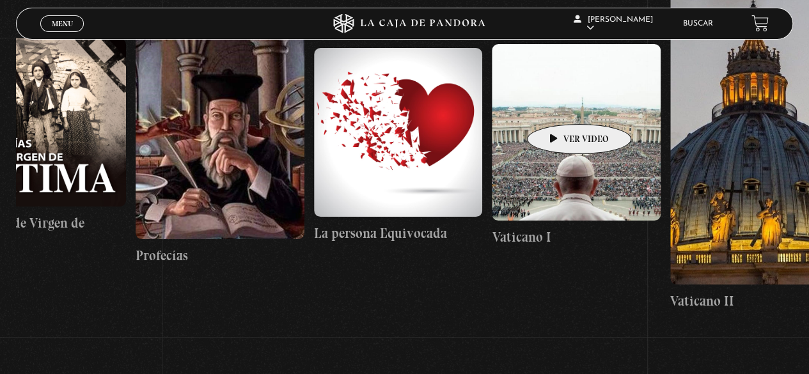
drag, startPoint x: 127, startPoint y: 43, endPoint x: 393, endPoint y: 112, distance: 274.0
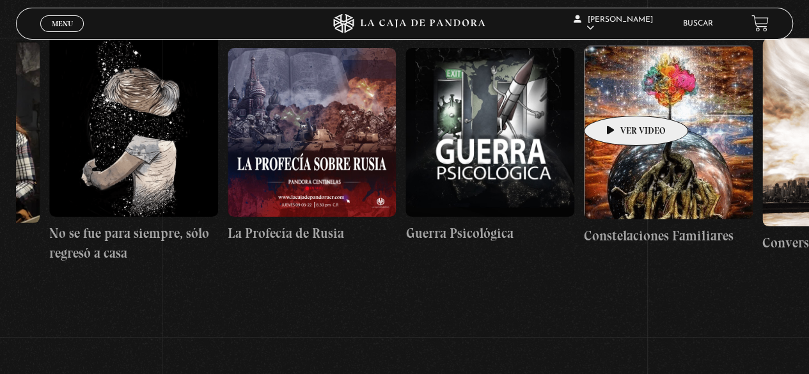
scroll to position [0, 11952]
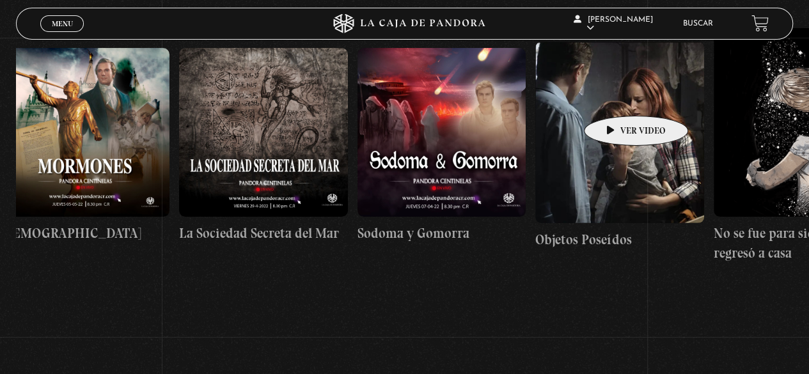
drag, startPoint x: 179, startPoint y: 85, endPoint x: 596, endPoint y: 117, distance: 418.1
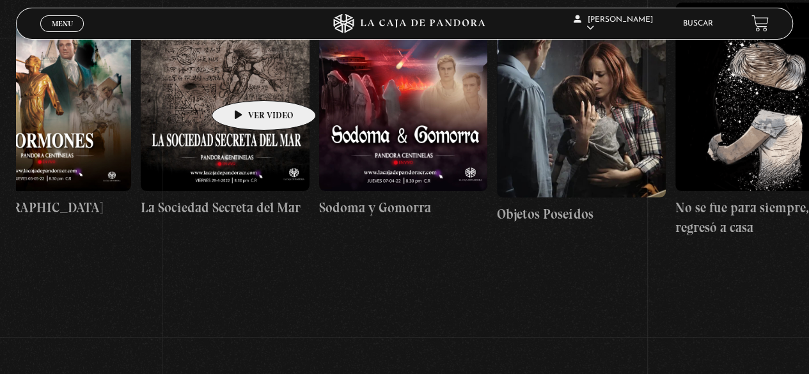
scroll to position [231, 0]
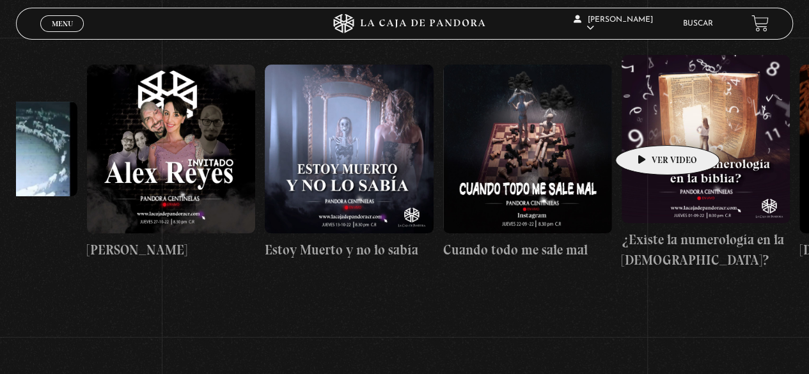
drag, startPoint x: 160, startPoint y: 100, endPoint x: 363, endPoint y: 148, distance: 208.9
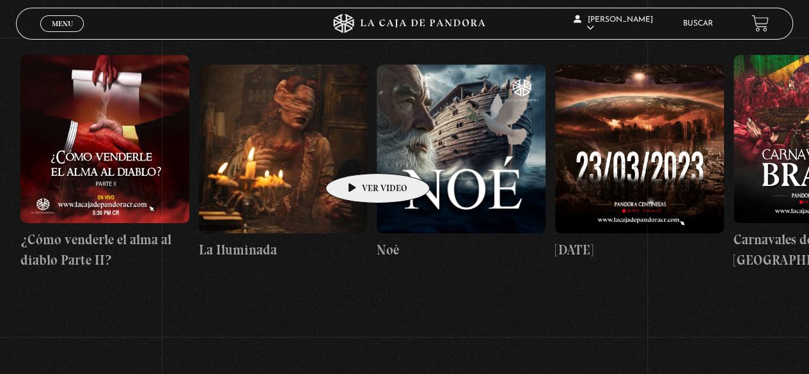
drag, startPoint x: 331, startPoint y: 152, endPoint x: 786, endPoint y: 185, distance: 456.4
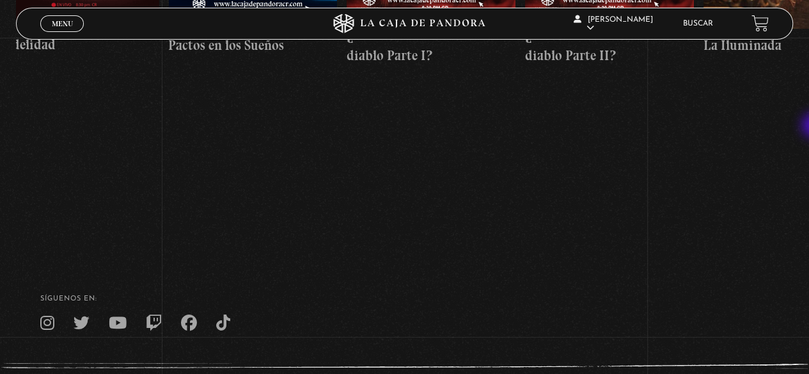
scroll to position [0, 0]
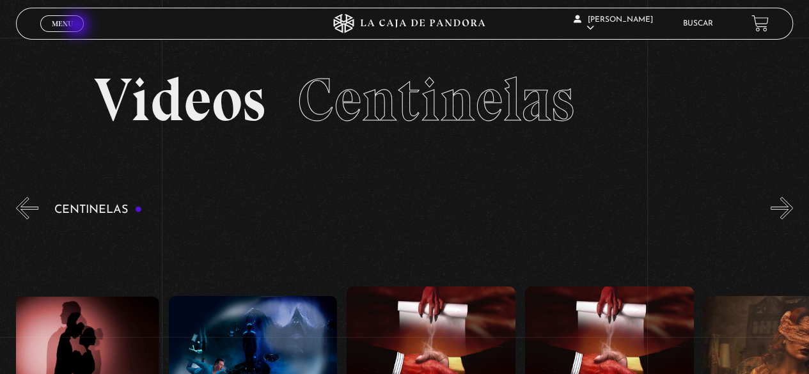
click at [79, 26] on link "Menu Cerrar" at bounding box center [61, 23] width 43 height 17
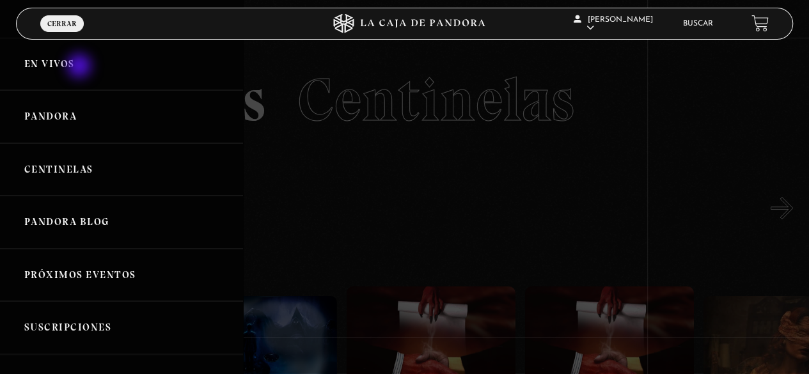
click at [81, 67] on link "En vivos" at bounding box center [121, 64] width 243 height 53
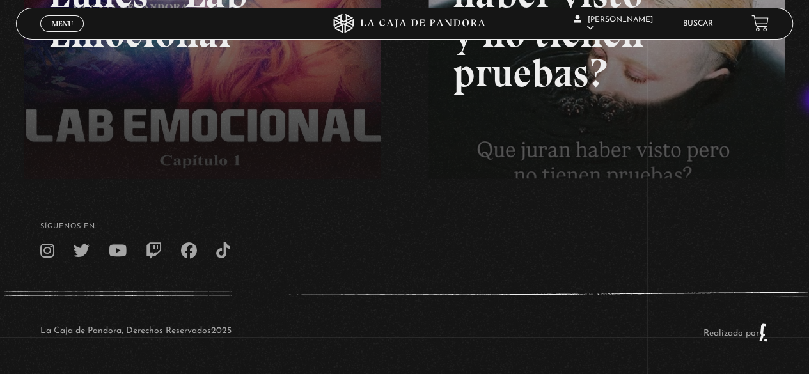
scroll to position [237, 0]
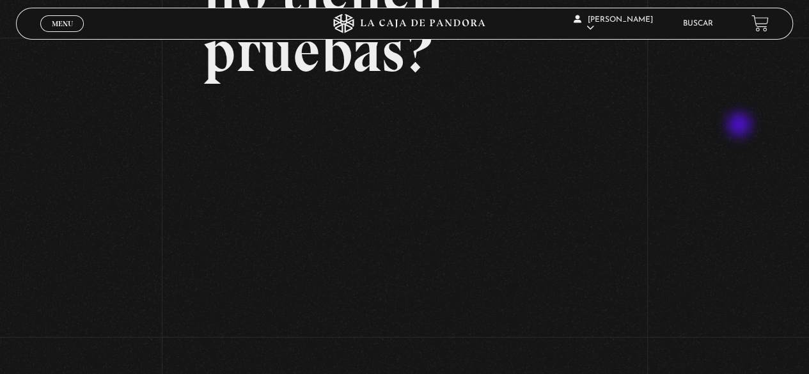
scroll to position [256, 0]
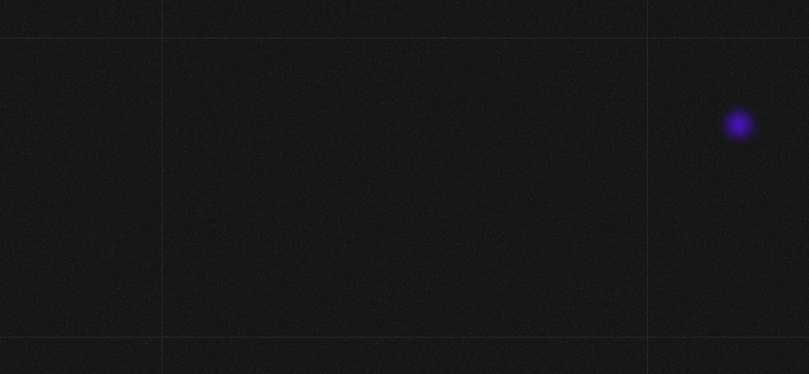
scroll to position [237, 0]
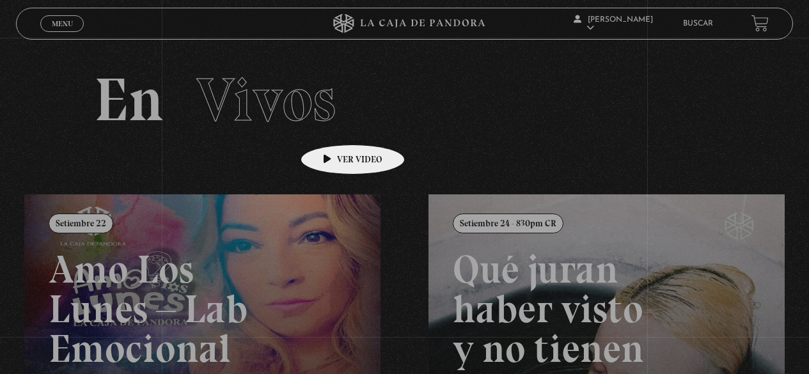
scroll to position [237, 0]
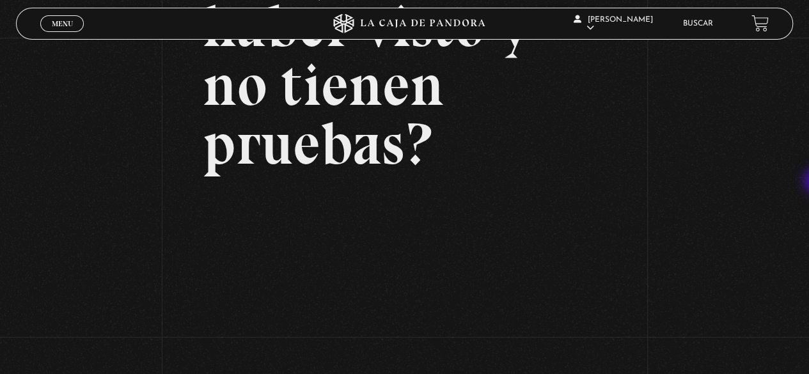
scroll to position [251, 0]
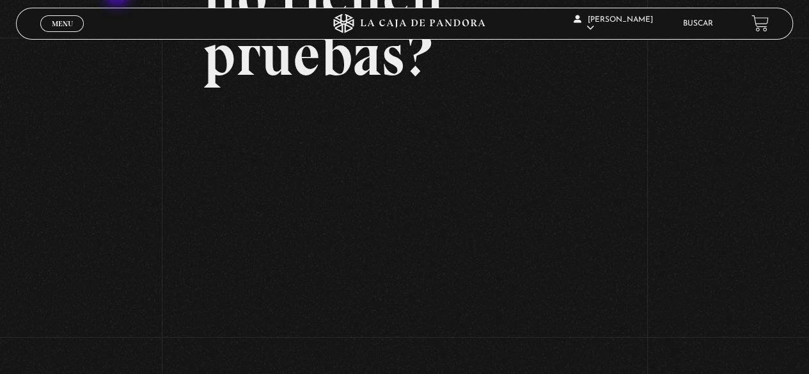
click at [97, 0] on html "ingresar al sitio Ver Video Más Información Solicitar Por favor coloque su disp…" at bounding box center [404, 150] width 809 height 803
